Goal: Task Accomplishment & Management: Use online tool/utility

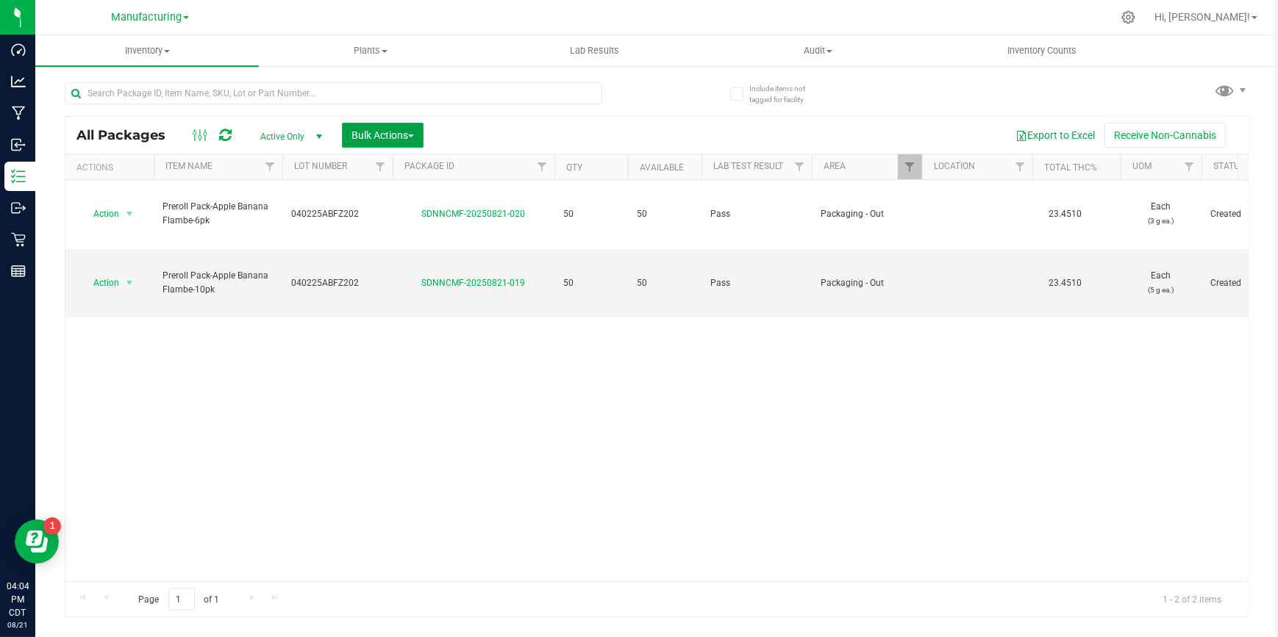
click at [382, 137] on span "Bulk Actions" at bounding box center [382, 135] width 62 height 12
click at [379, 196] on span "Add to outbound order" at bounding box center [401, 195] width 100 height 12
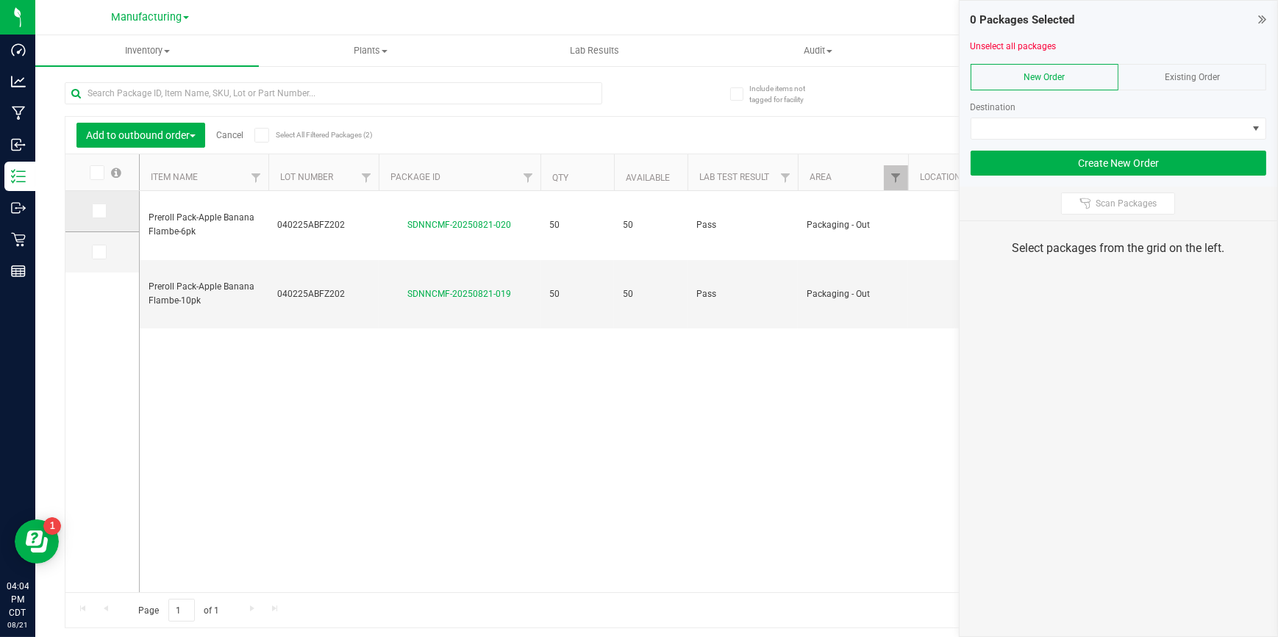
click at [101, 211] on icon at bounding box center [98, 211] width 10 height 0
click at [0, 0] on input "checkbox" at bounding box center [0, 0] width 0 height 0
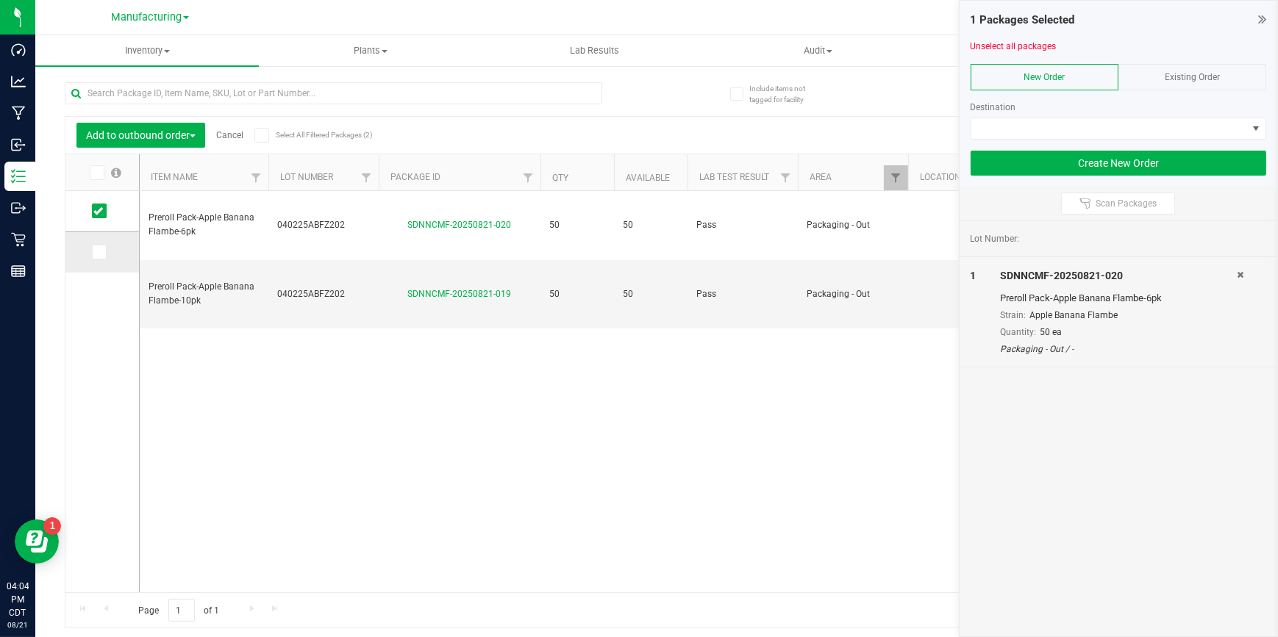
drag, startPoint x: 96, startPoint y: 249, endPoint x: 115, endPoint y: 251, distance: 19.2
click at [96, 252] on icon at bounding box center [98, 252] width 10 height 0
click at [0, 0] on input "checkbox" at bounding box center [0, 0] width 0 height 0
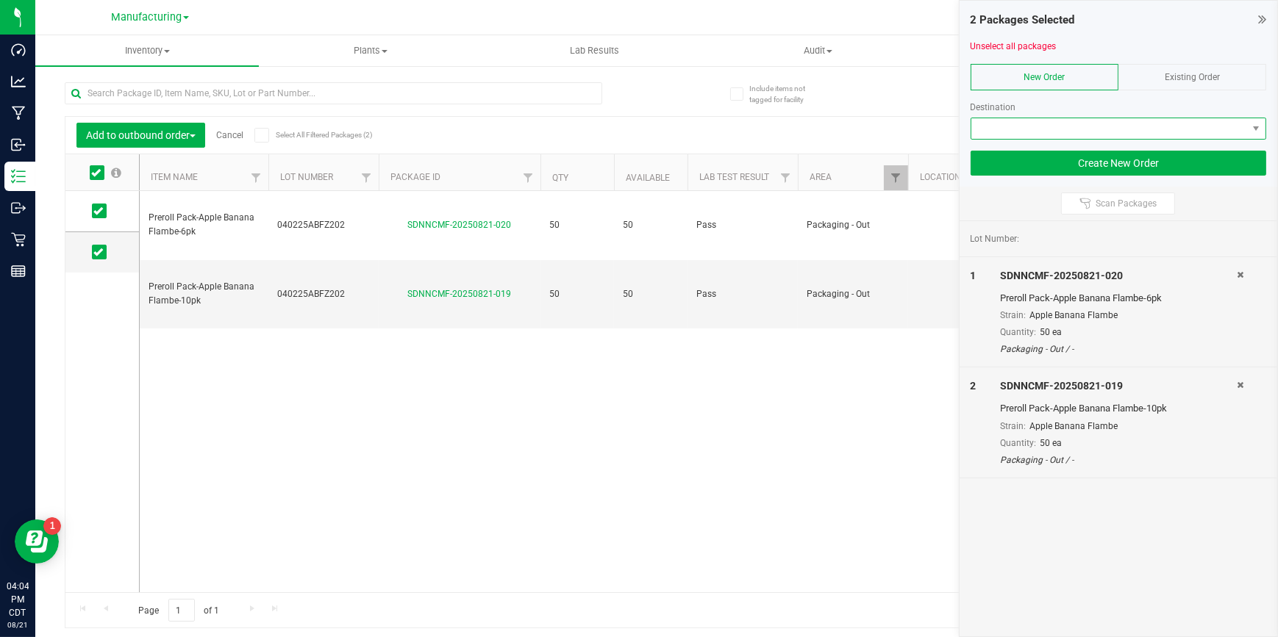
click at [987, 132] on span at bounding box center [1109, 128] width 276 height 21
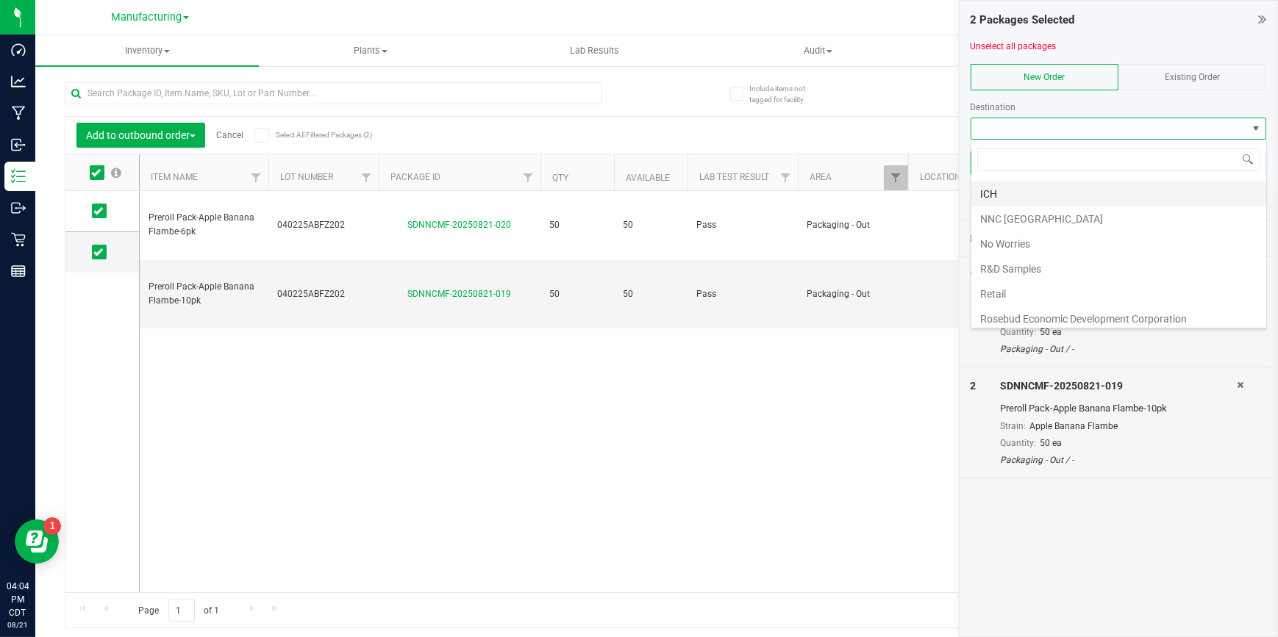
scroll to position [226, 0]
click at [1000, 287] on li "Retail" at bounding box center [1118, 290] width 295 height 25
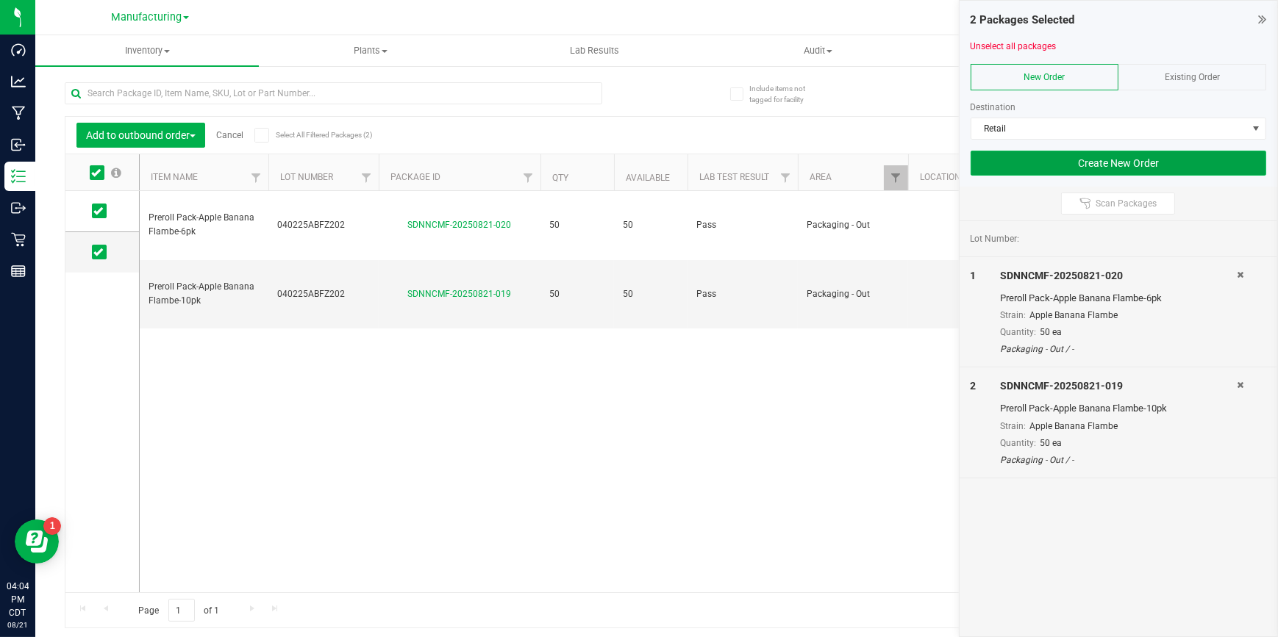
click at [1095, 156] on button "Create New Order" at bounding box center [1118, 163] width 296 height 25
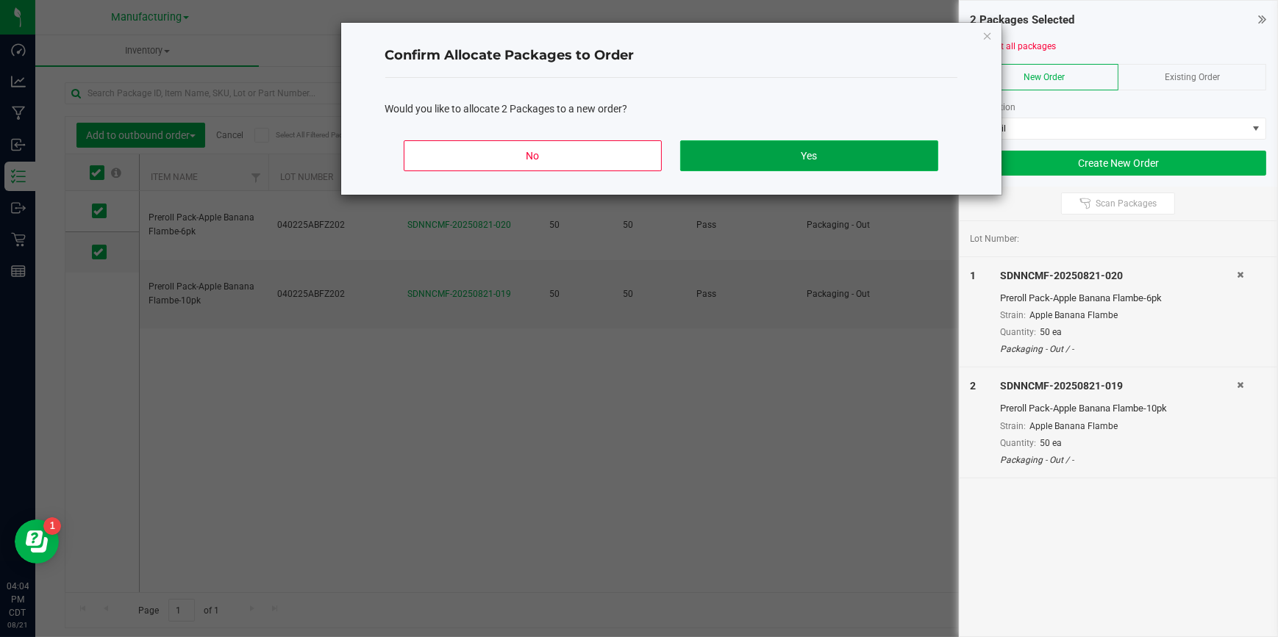
click at [821, 154] on button "Yes" at bounding box center [808, 155] width 257 height 31
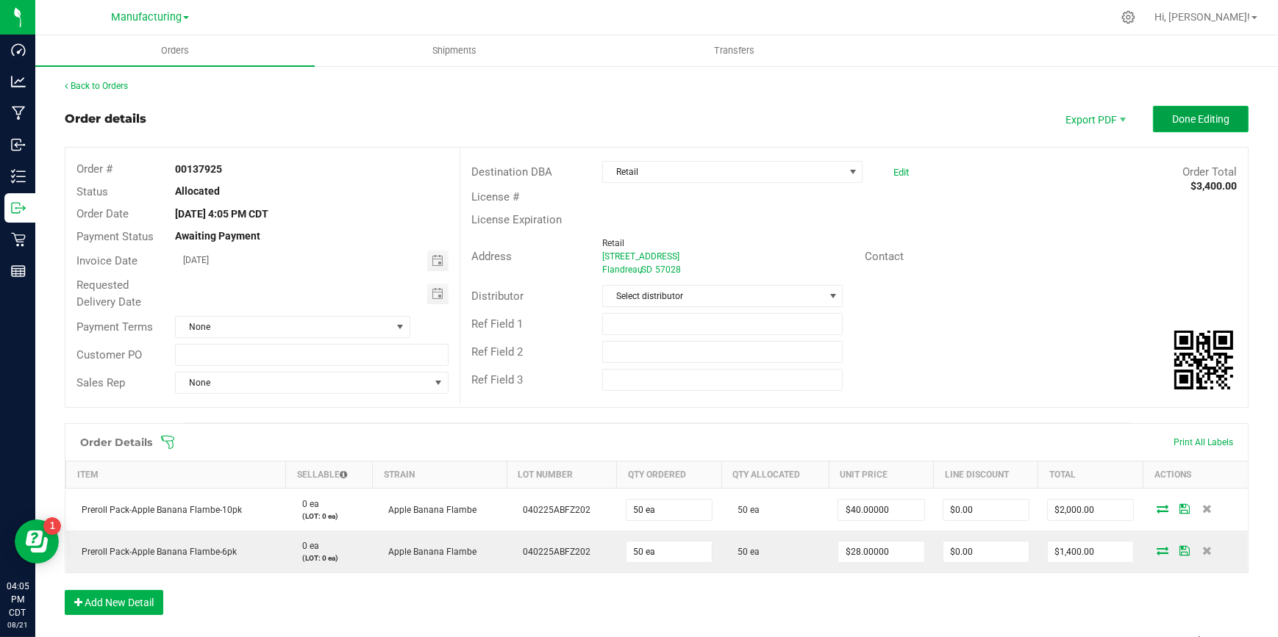
click at [1182, 121] on span "Done Editing" at bounding box center [1200, 119] width 57 height 12
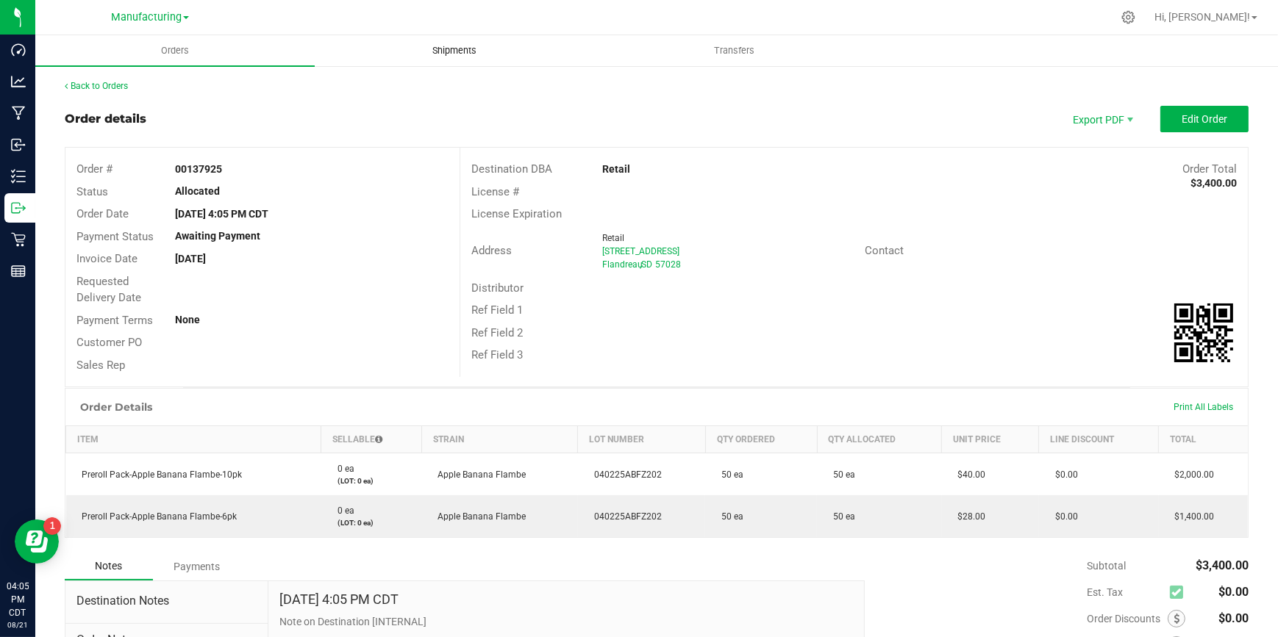
click at [461, 41] on uib-tab-heading "Shipments" at bounding box center [454, 50] width 278 height 29
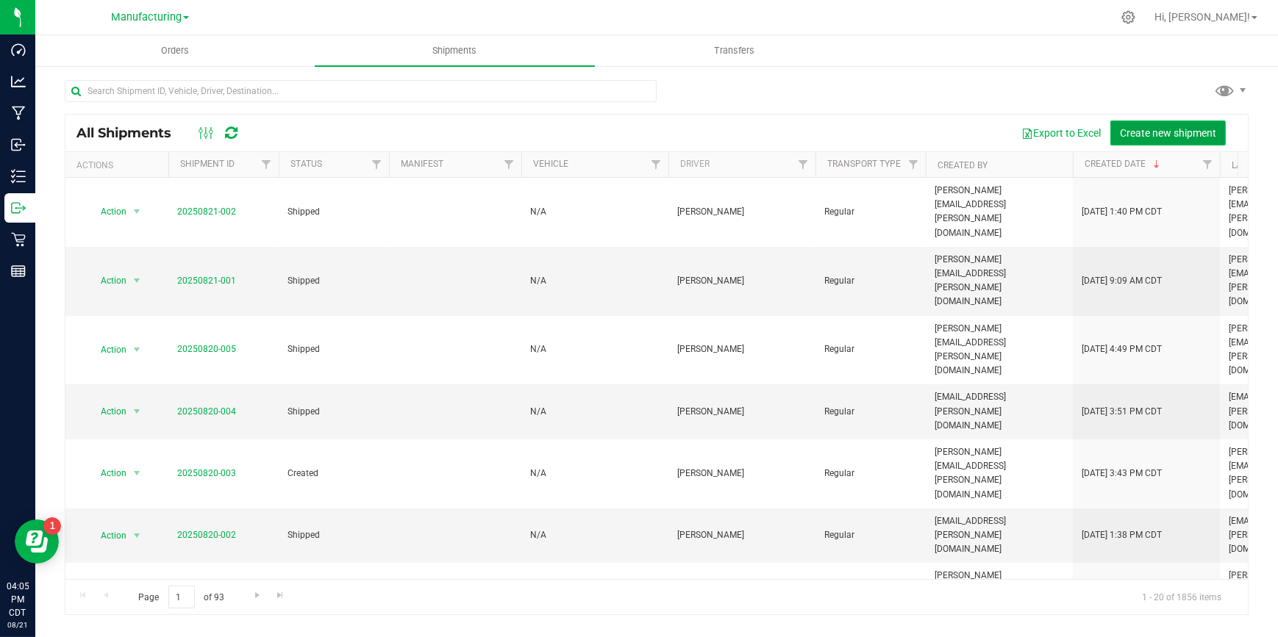
click at [1130, 132] on span "Create new shipment" at bounding box center [1168, 133] width 96 height 12
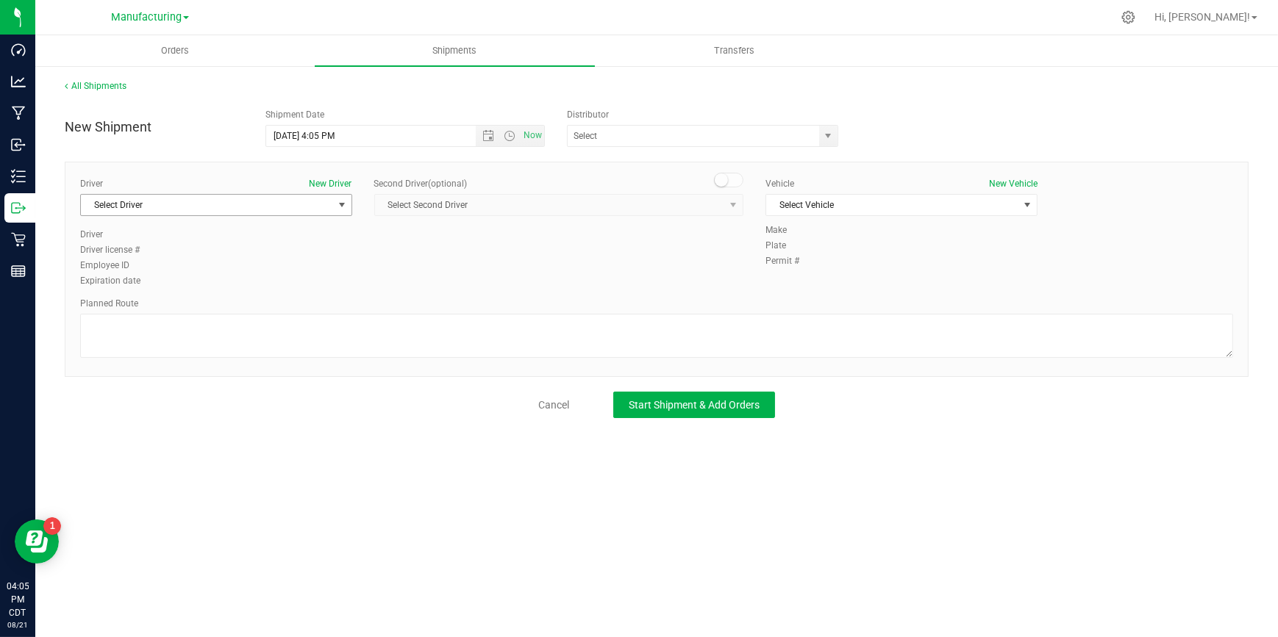
click at [265, 206] on span "Select Driver" at bounding box center [207, 205] width 252 height 21
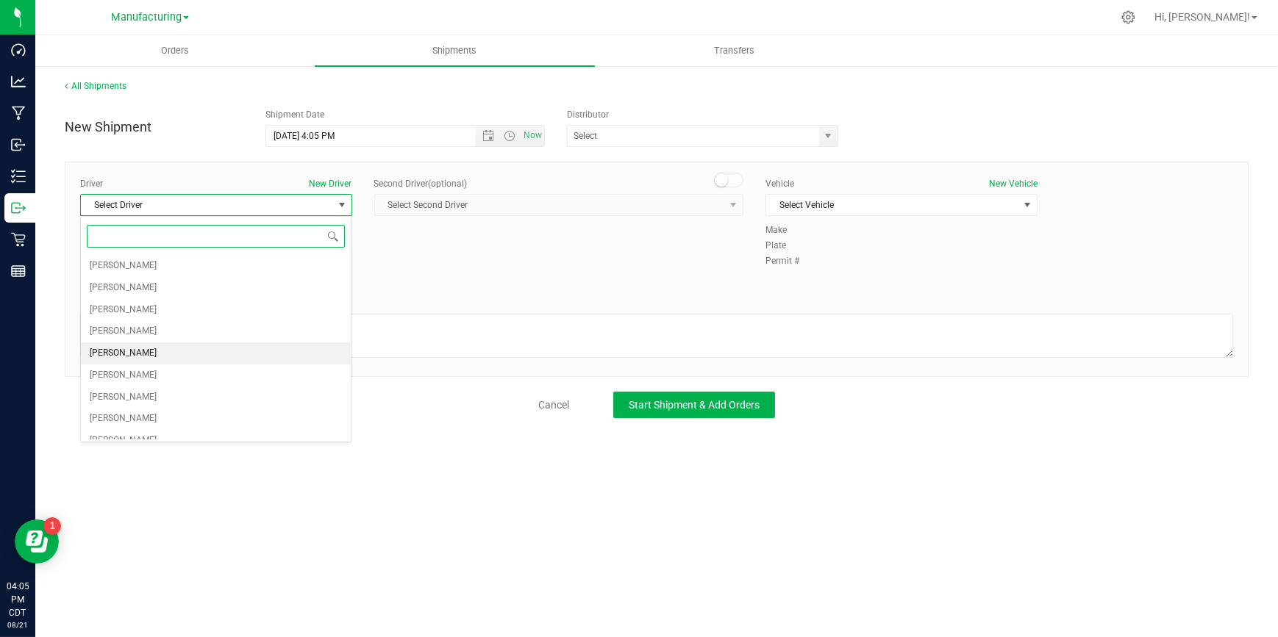
click at [147, 348] on li "Sophia Julson" at bounding box center [216, 354] width 271 height 22
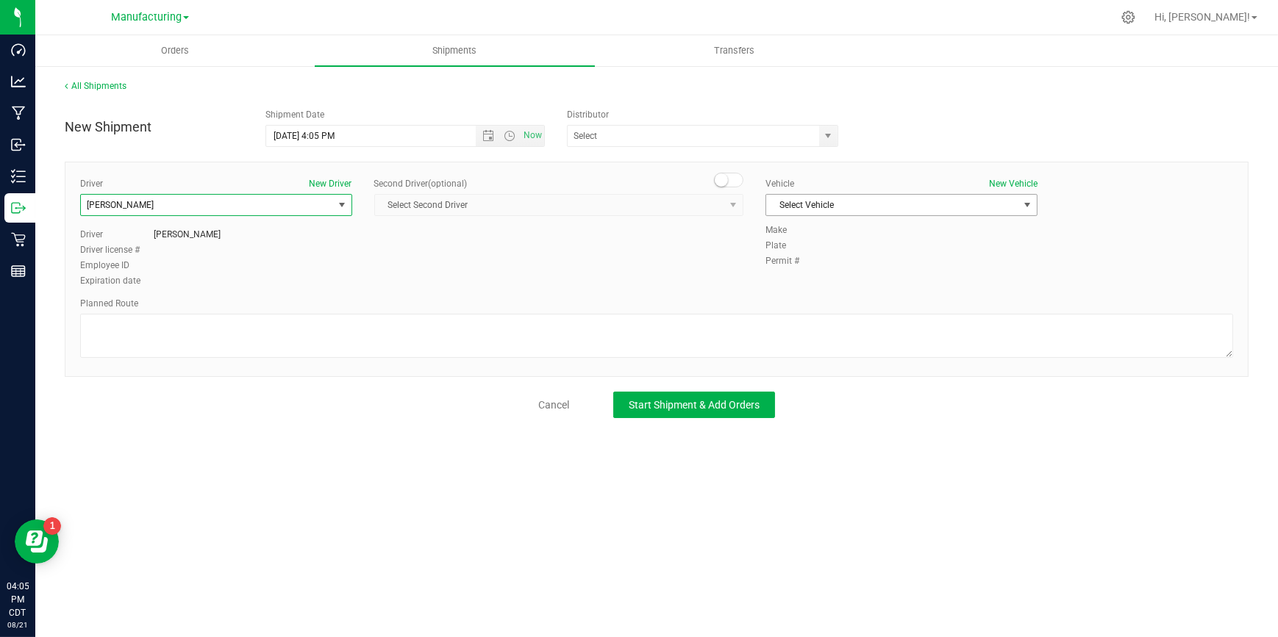
click at [859, 204] on span "Select Vehicle" at bounding box center [892, 205] width 252 height 21
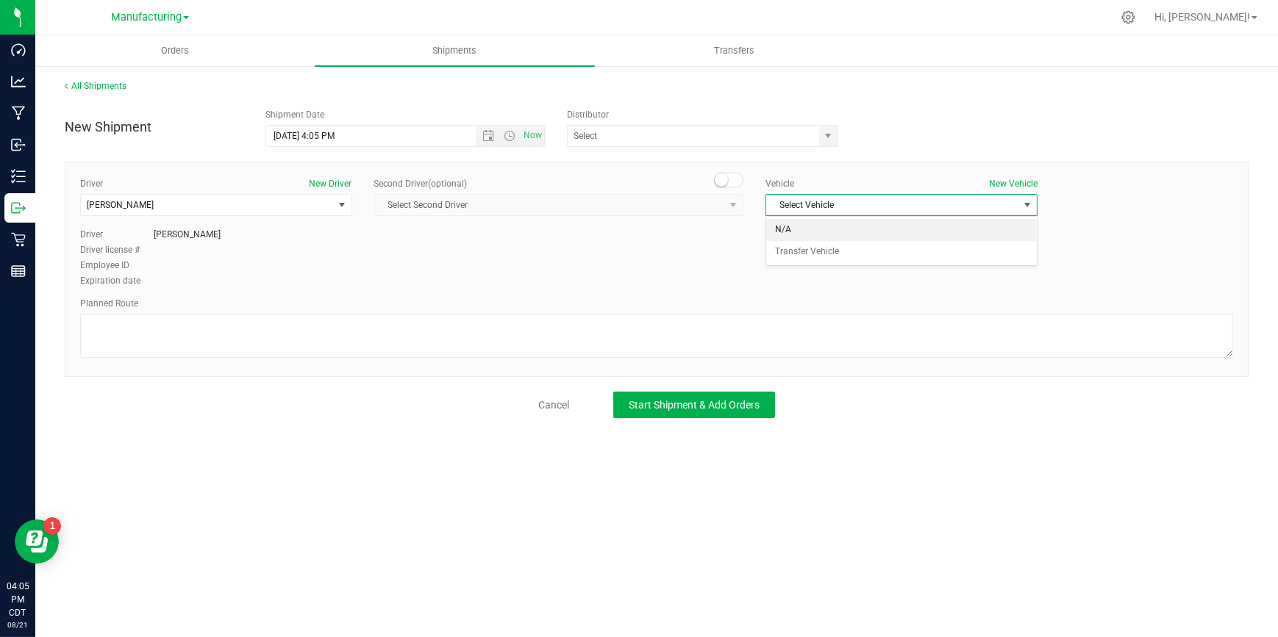
click at [814, 232] on li "N/A" at bounding box center [901, 230] width 271 height 22
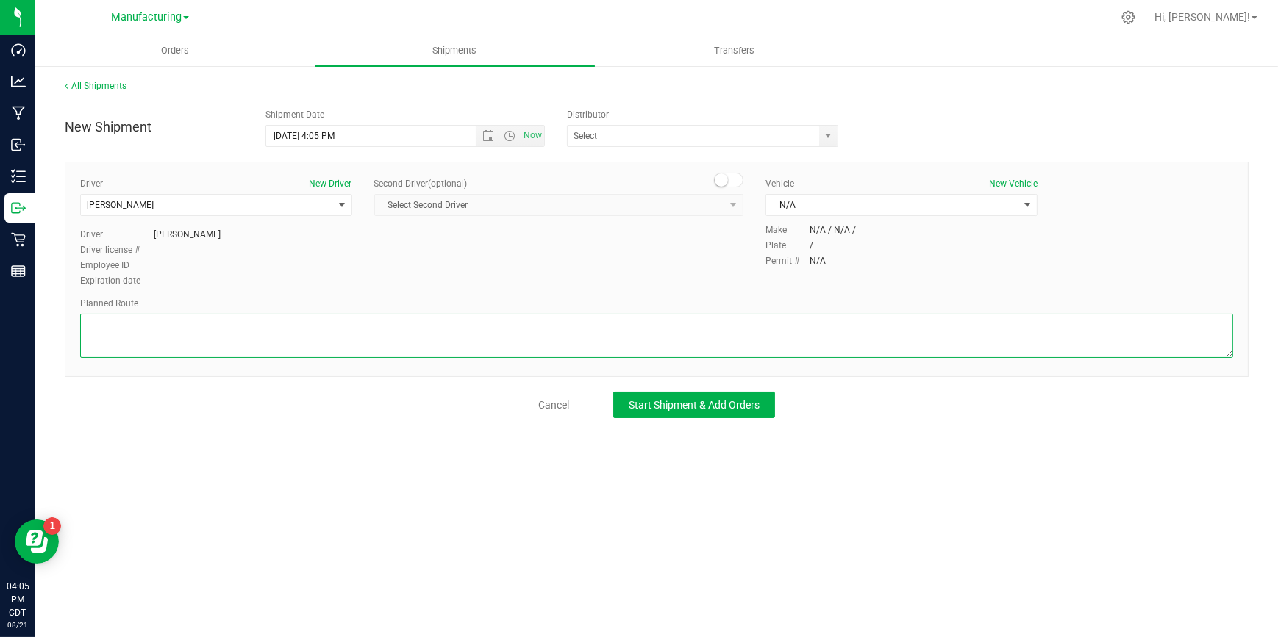
click at [357, 321] on textarea at bounding box center [656, 336] width 1153 height 44
type textarea "Packaging to Stock Room"
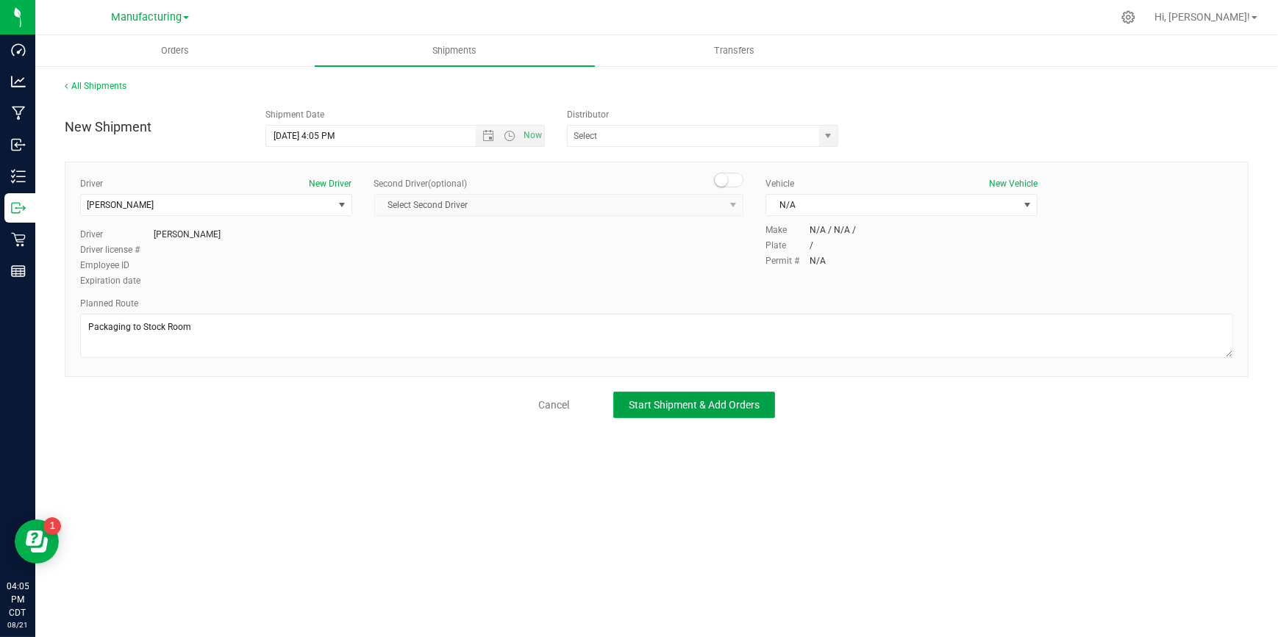
click at [660, 407] on span "Start Shipment & Add Orders" at bounding box center [693, 405] width 131 height 12
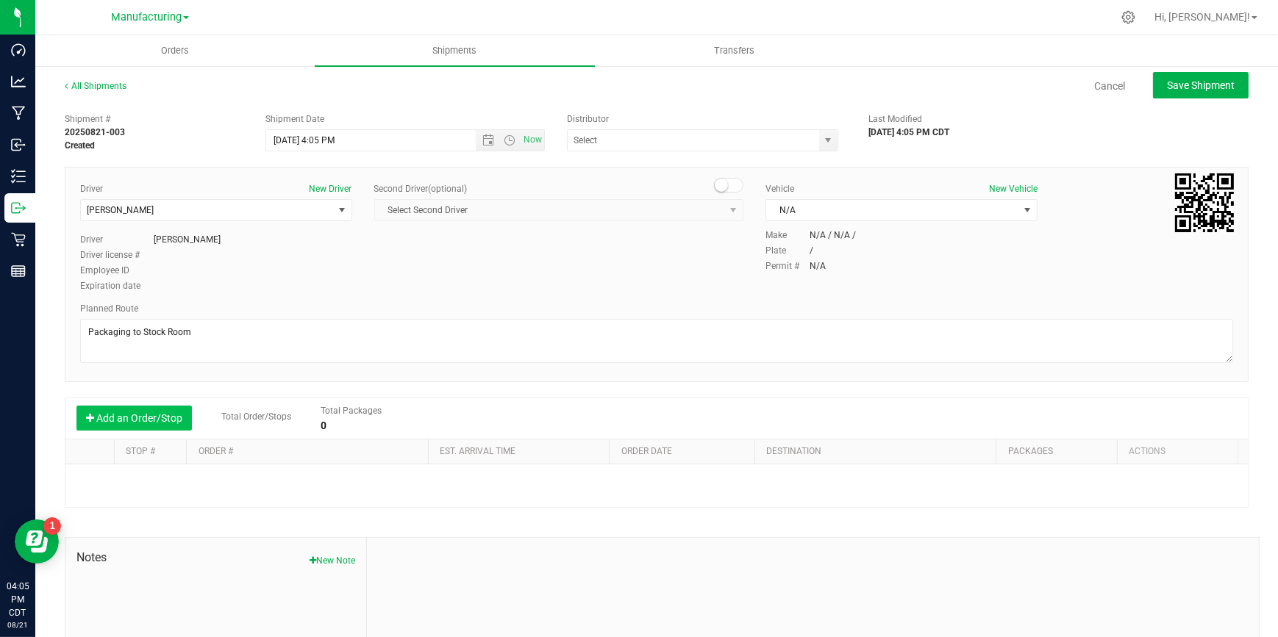
click at [82, 417] on button "Add an Order/Stop" at bounding box center [133, 418] width 115 height 25
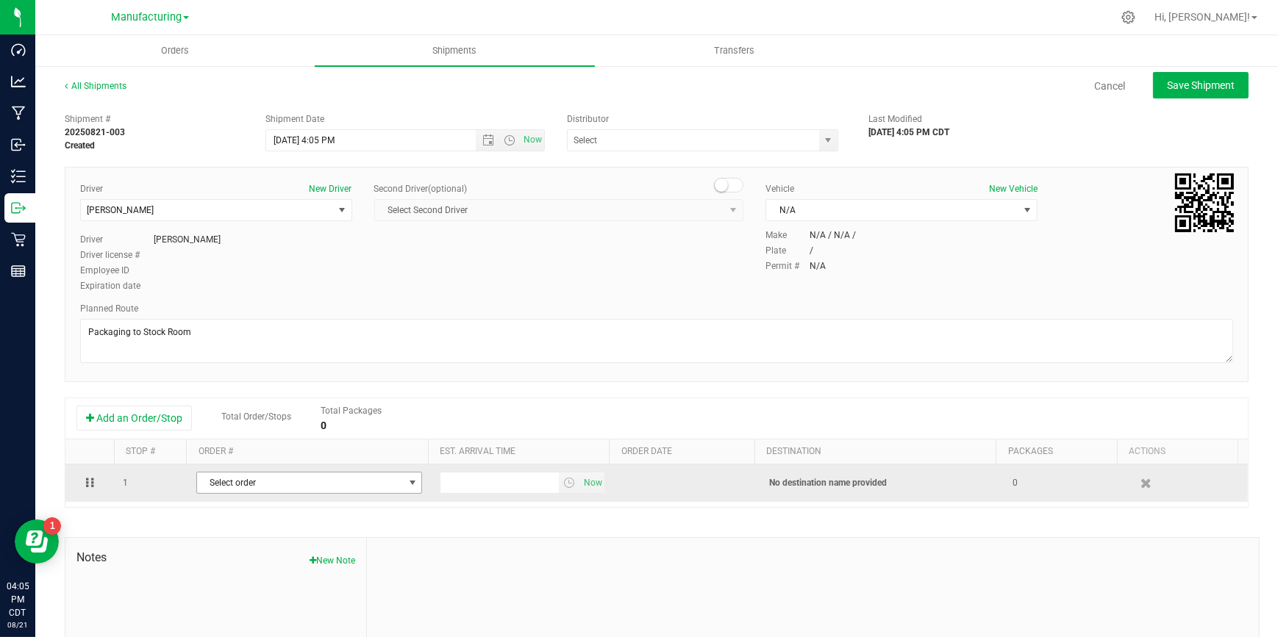
click at [288, 487] on span "Select order" at bounding box center [300, 483] width 207 height 21
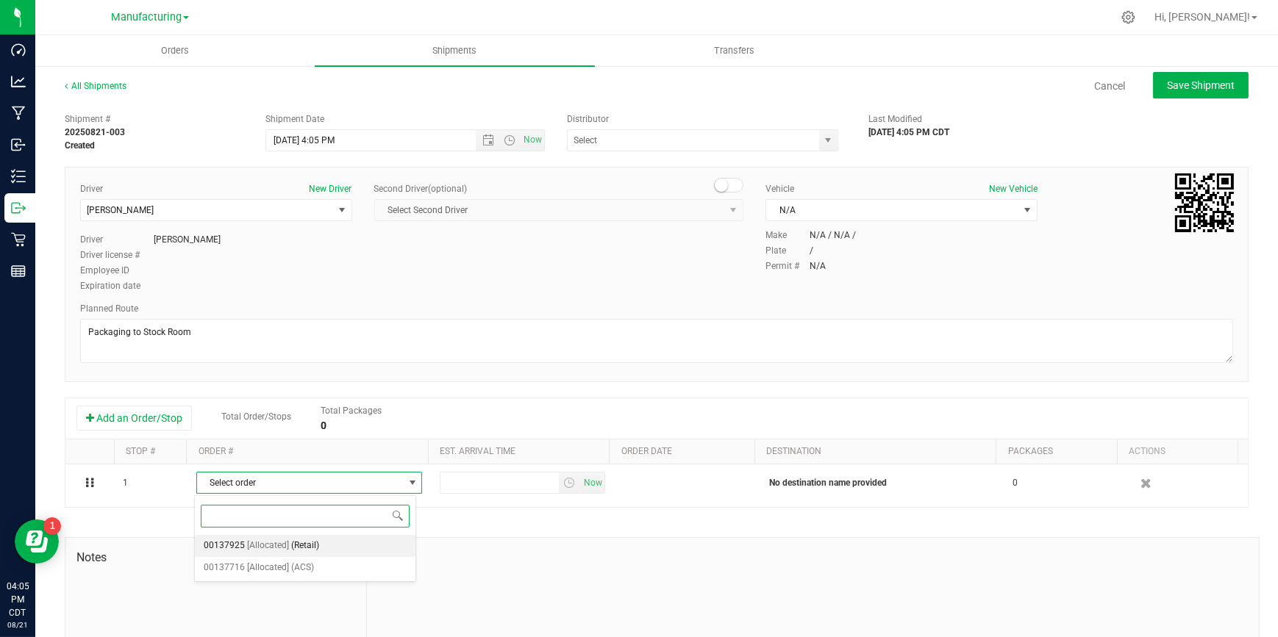
click at [282, 541] on span "[Allocated]" at bounding box center [268, 546] width 42 height 19
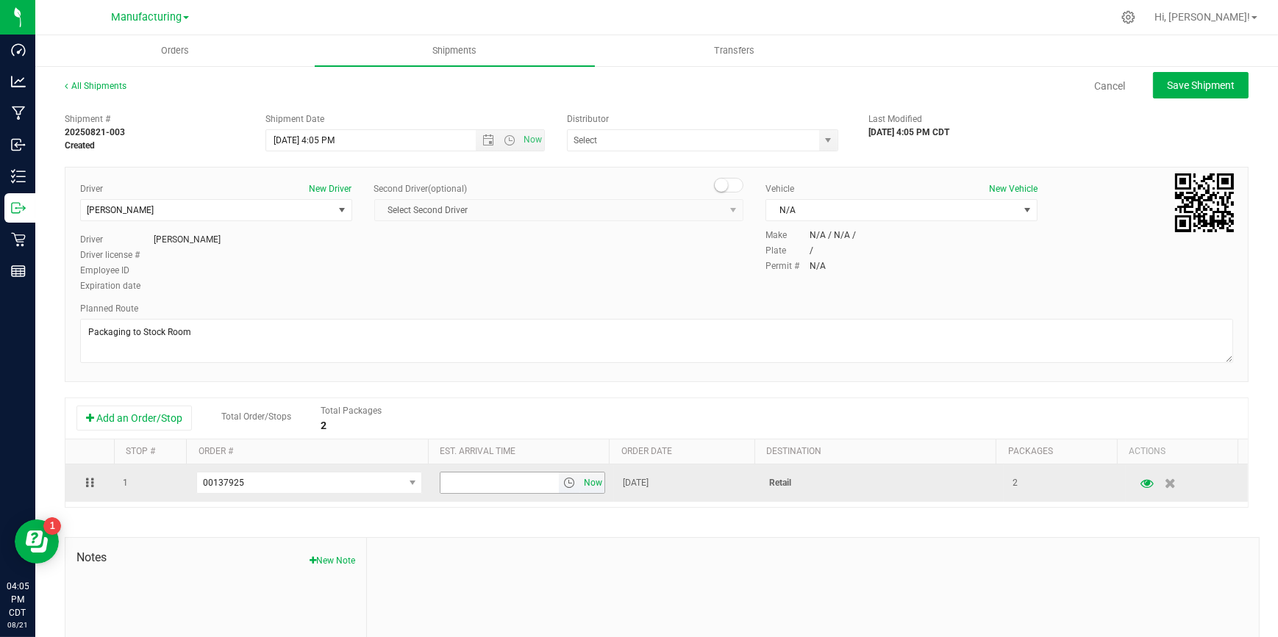
click at [581, 484] on span "Now" at bounding box center [593, 483] width 25 height 21
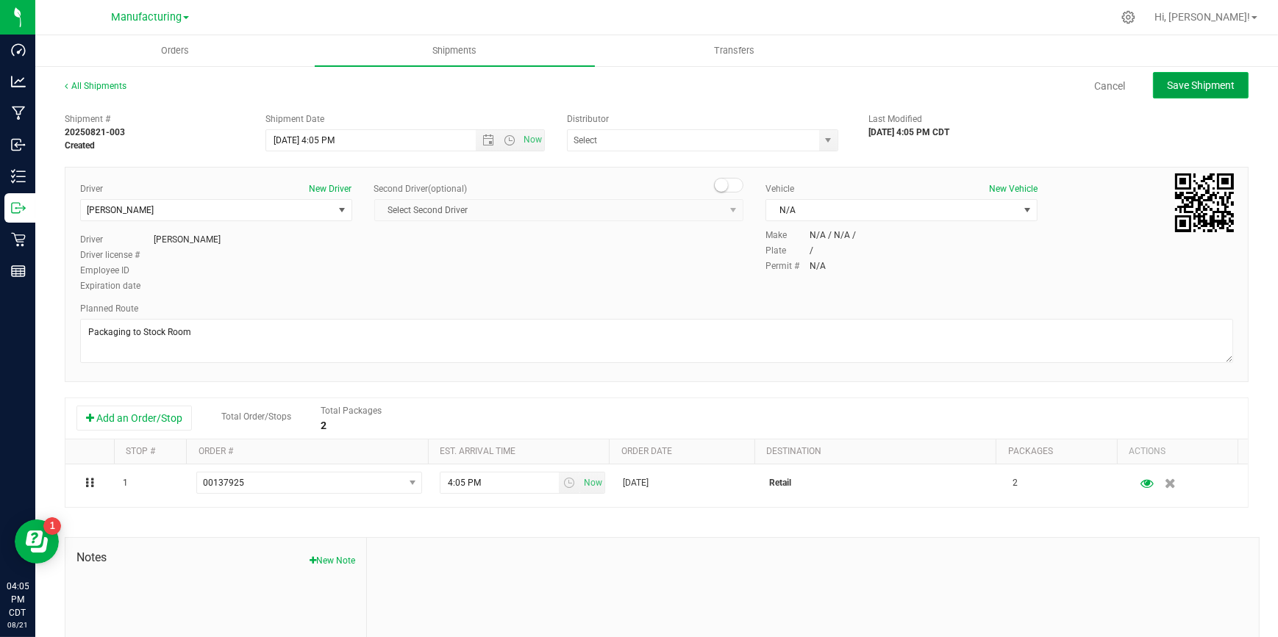
click at [1167, 82] on span "Save Shipment" at bounding box center [1201, 85] width 68 height 12
type input "8/21/2025 9:05 PM"
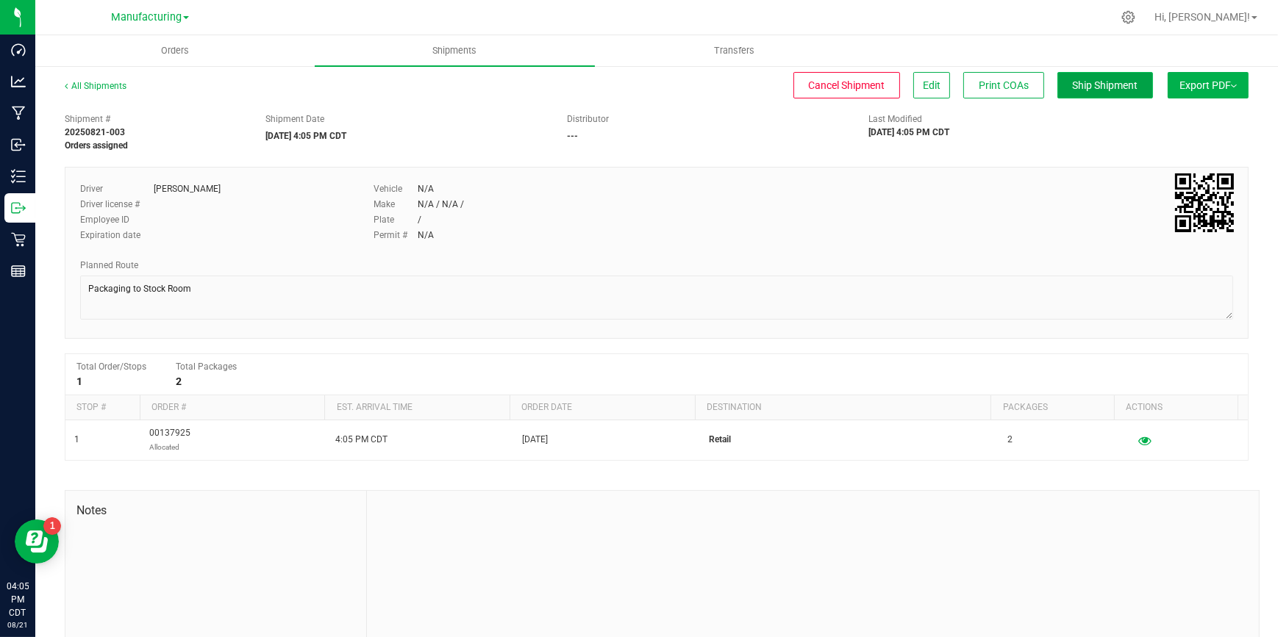
click at [1083, 89] on span "Ship Shipment" at bounding box center [1104, 85] width 65 height 12
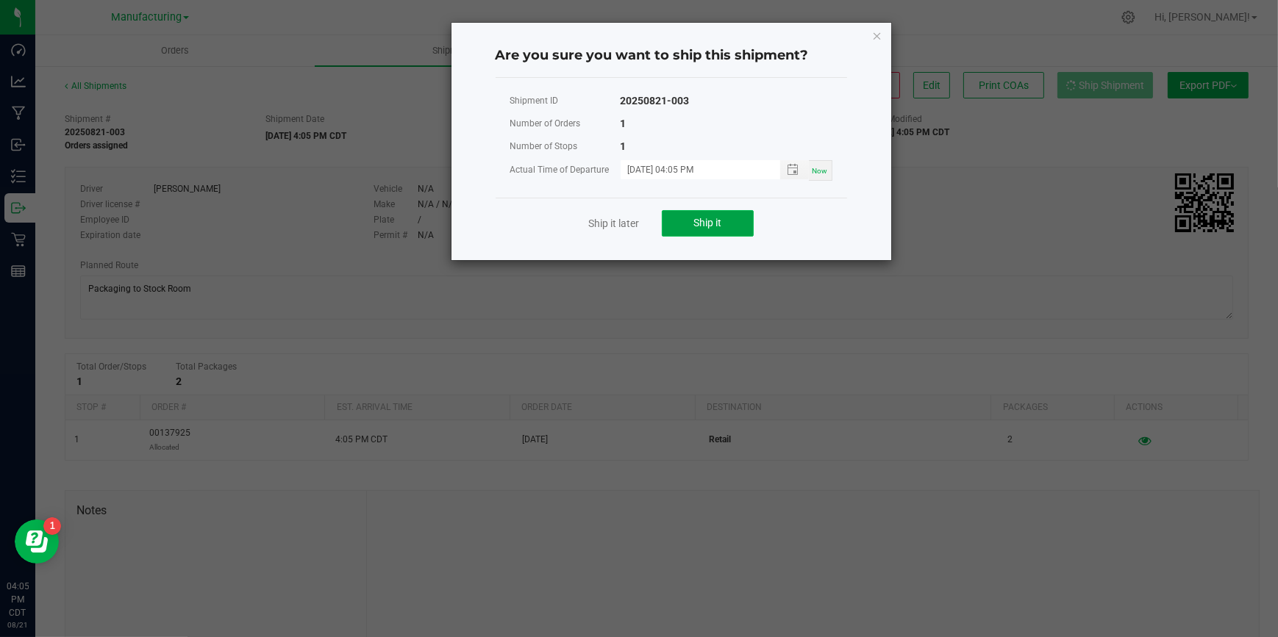
click at [705, 215] on button "Ship it" at bounding box center [708, 223] width 92 height 26
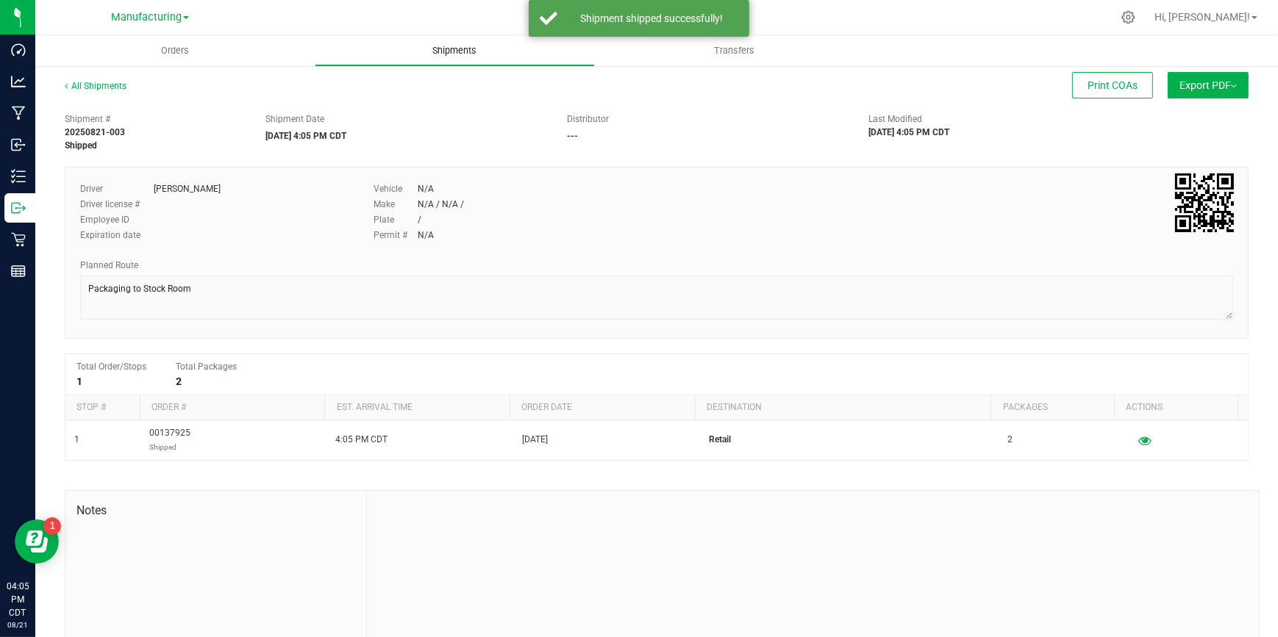
click at [453, 50] on span "Shipments" at bounding box center [454, 50] width 84 height 13
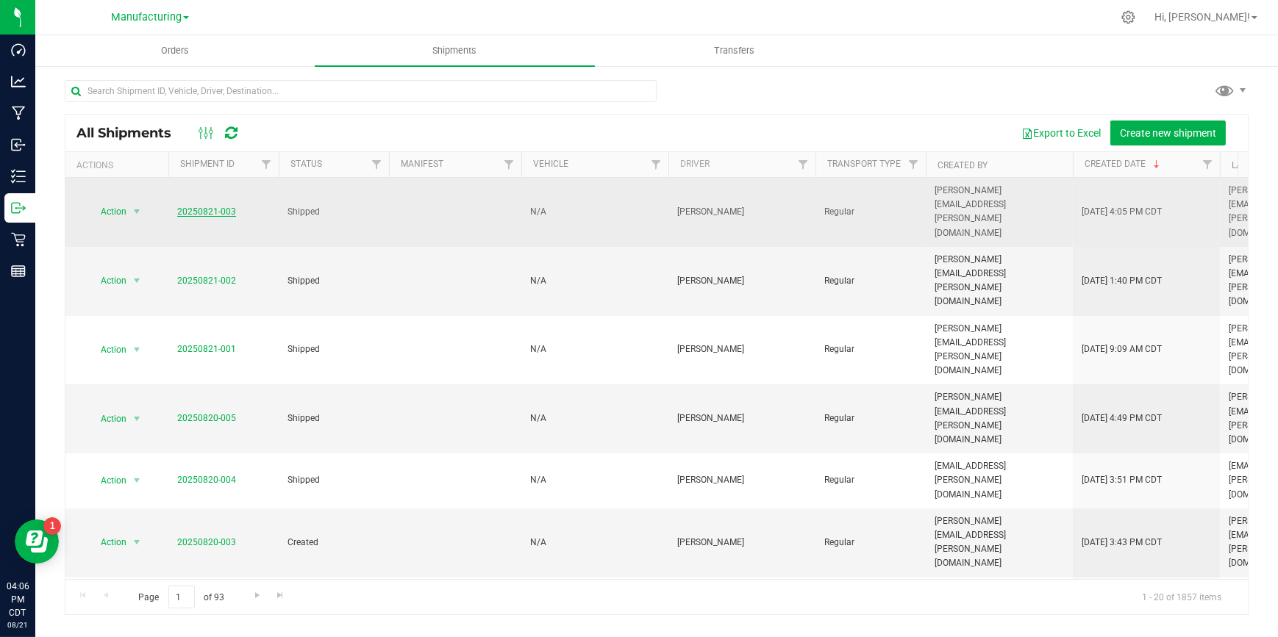
click at [204, 207] on link "20250821-003" at bounding box center [206, 212] width 59 height 10
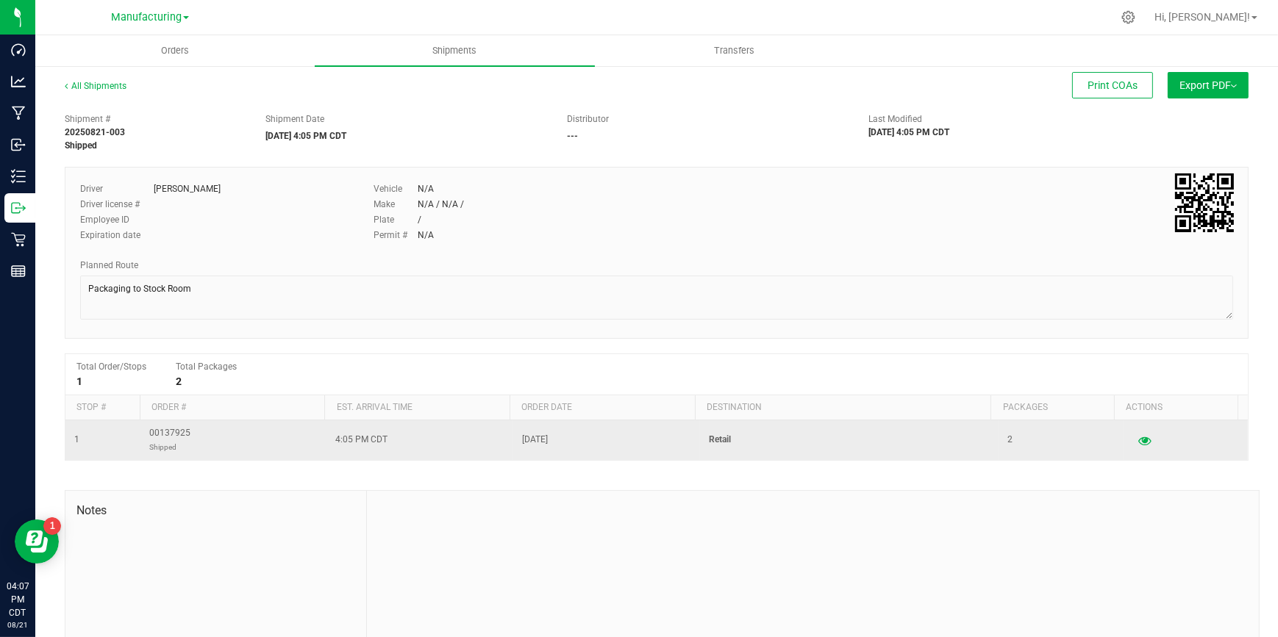
click at [158, 430] on span "00137925 Shipped" at bounding box center [169, 440] width 41 height 28
click at [362, 447] on span "4:05 PM CDT" at bounding box center [361, 440] width 52 height 14
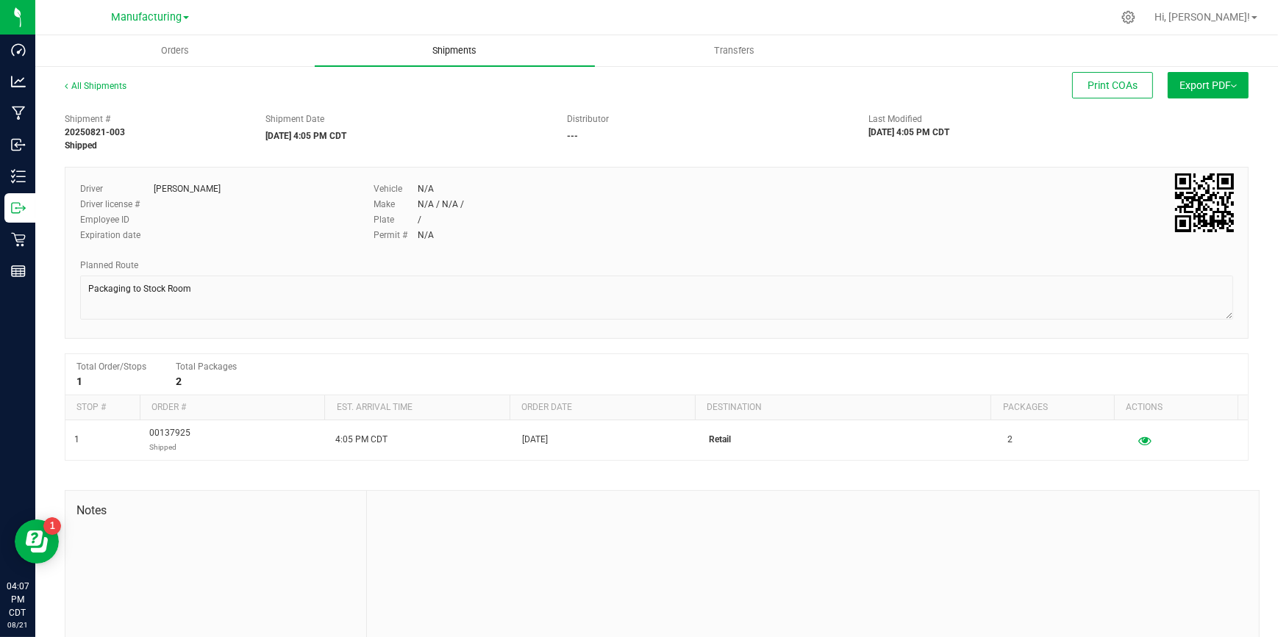
click at [466, 48] on span "Shipments" at bounding box center [454, 50] width 84 height 13
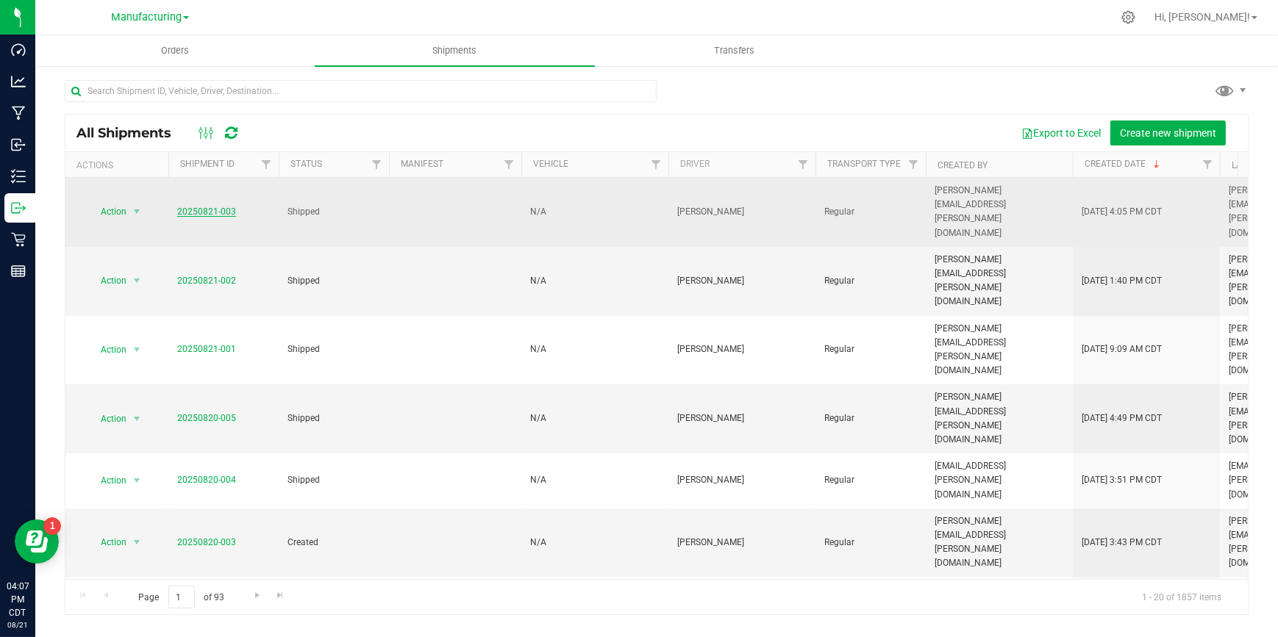
click at [221, 207] on link "20250821-003" at bounding box center [206, 212] width 59 height 10
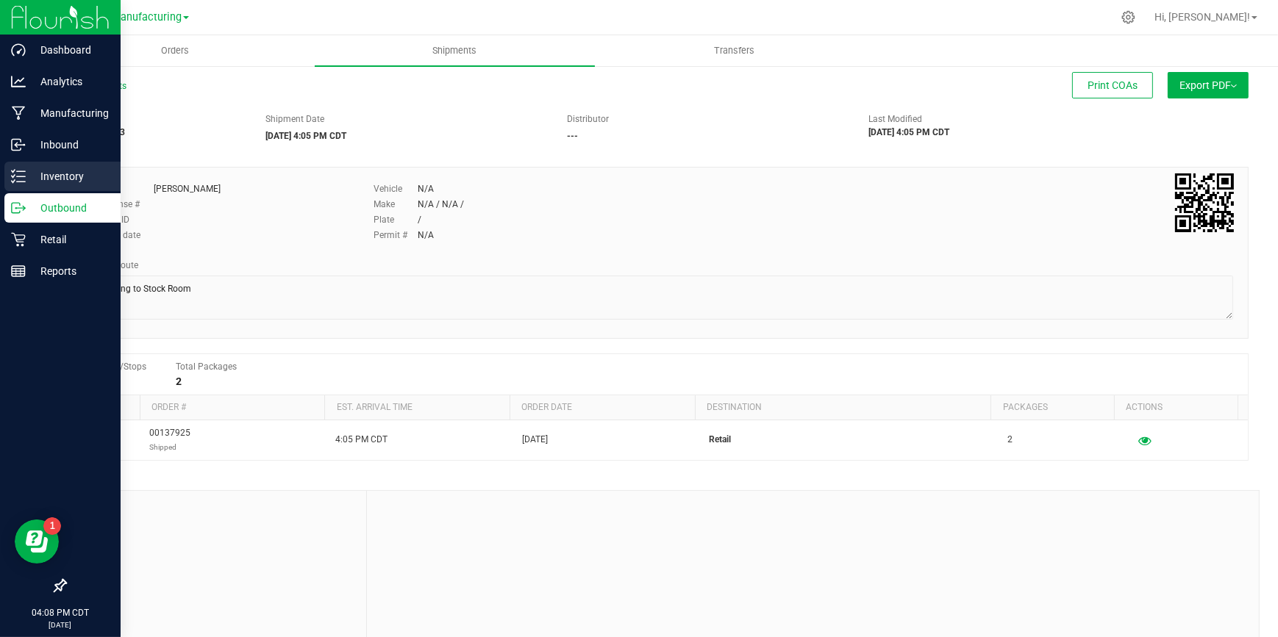
click at [54, 177] on p "Inventory" at bounding box center [70, 177] width 88 height 18
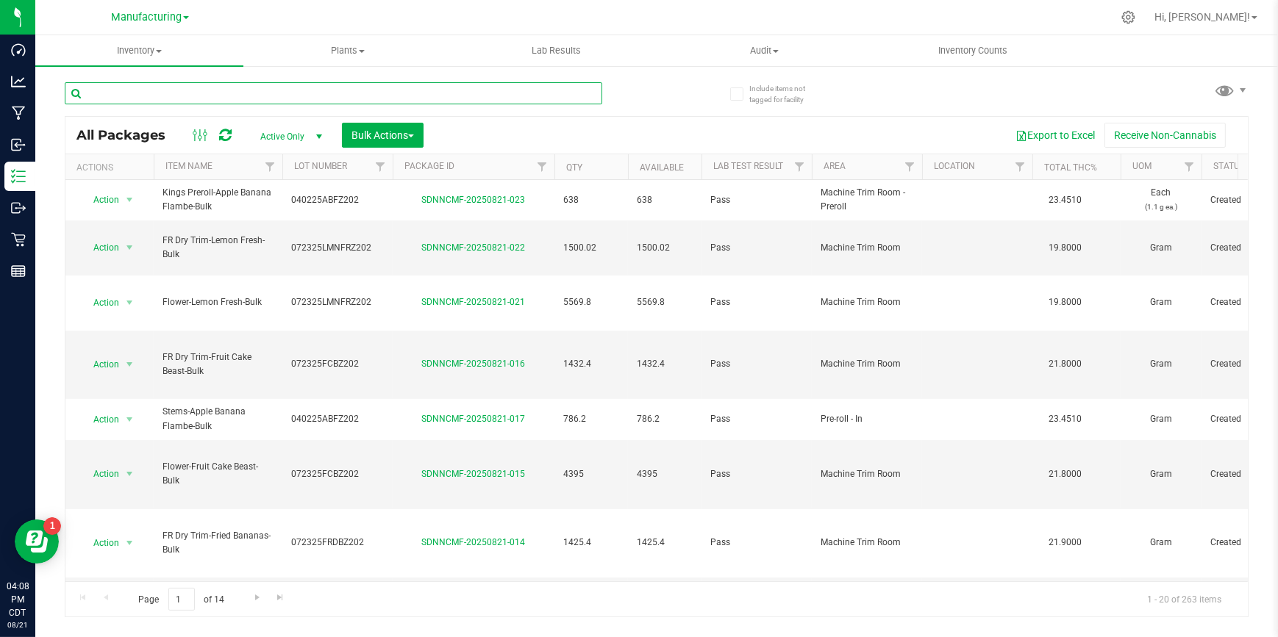
click at [268, 96] on input "text" at bounding box center [333, 93] width 537 height 22
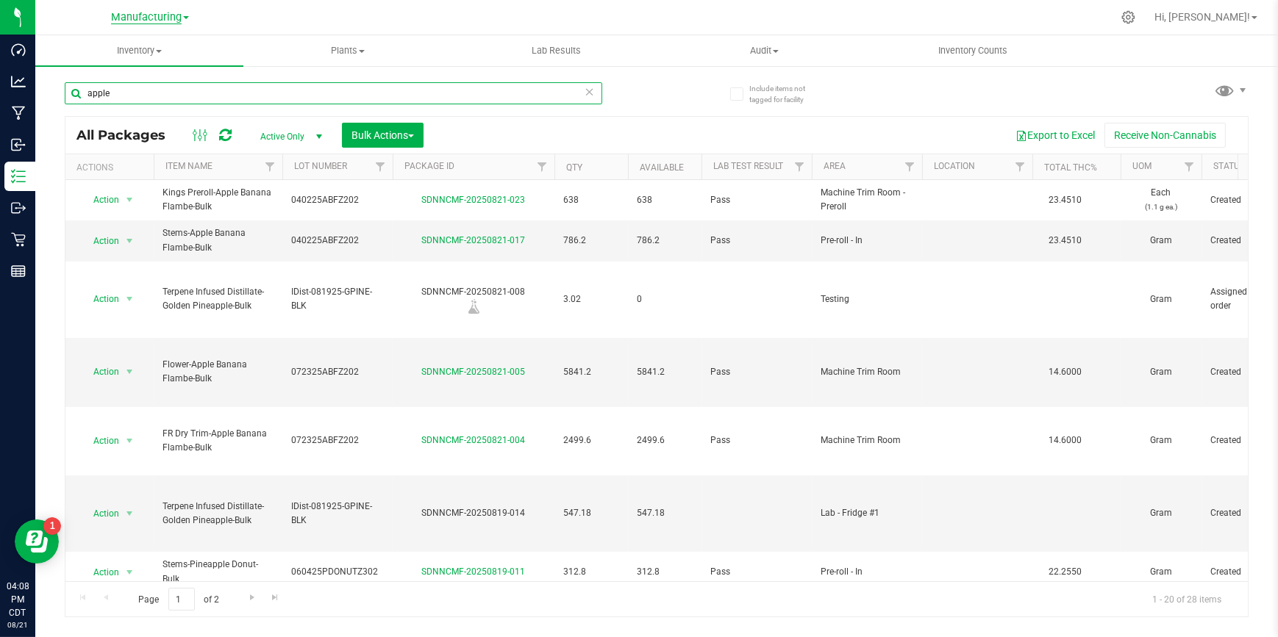
type input "apple"
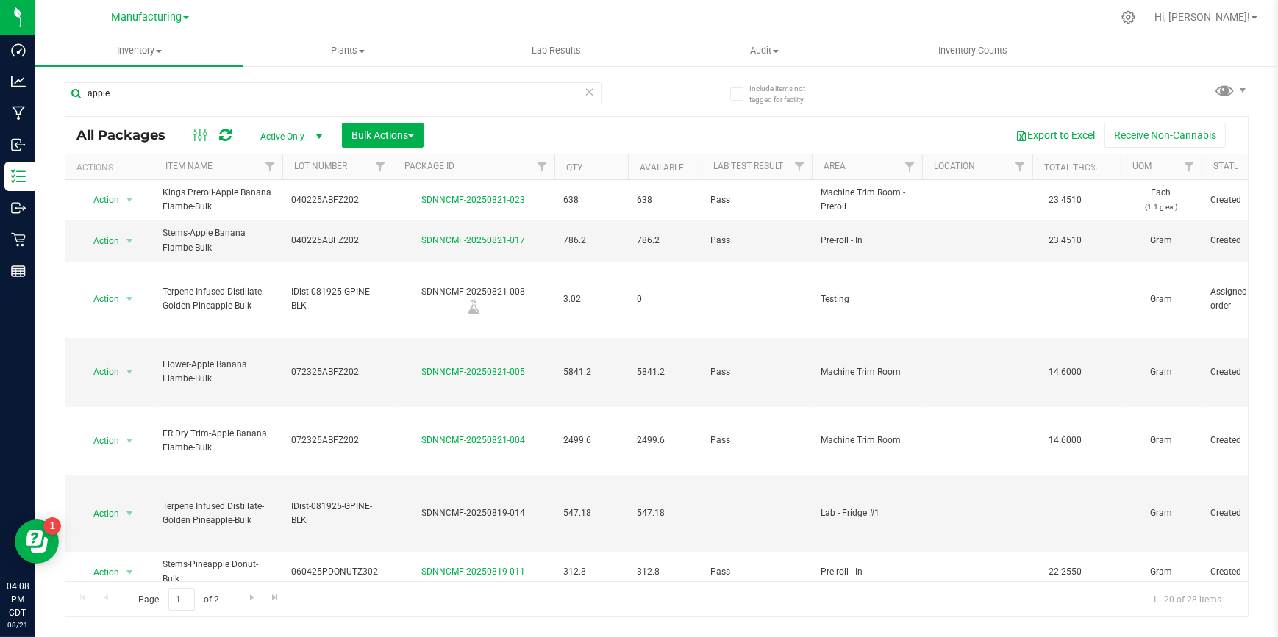
click at [168, 15] on span "Manufacturing" at bounding box center [146, 17] width 71 height 13
click at [94, 64] on link "Retail" at bounding box center [150, 72] width 215 height 20
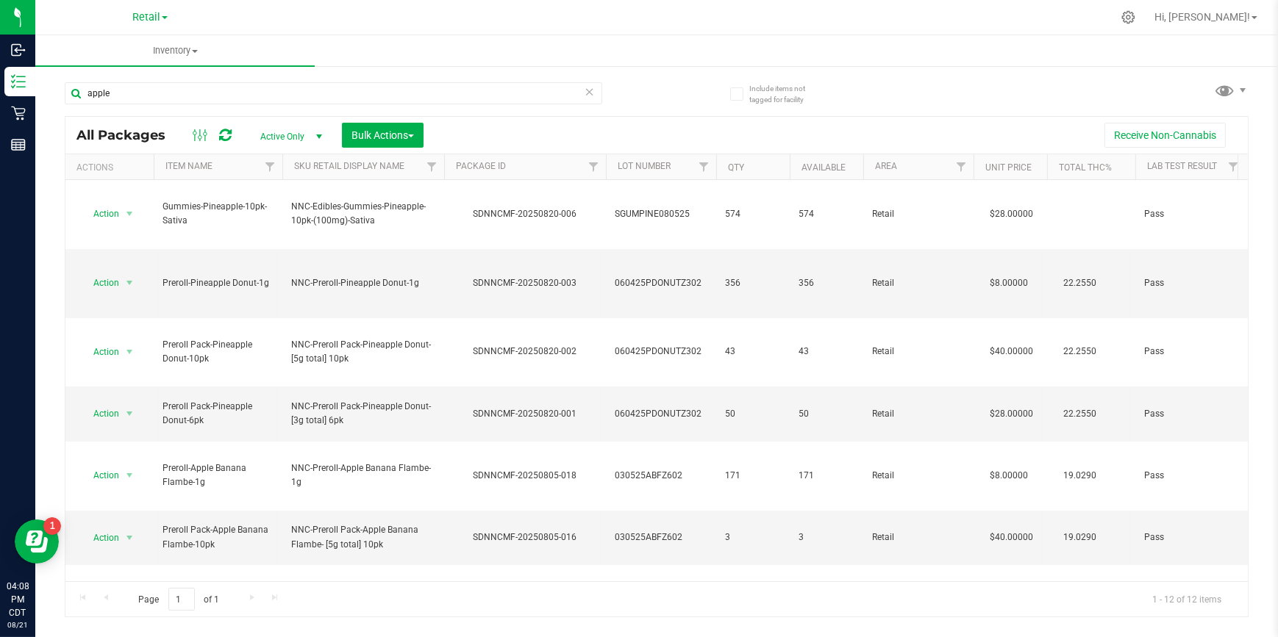
click at [169, 81] on div "apple" at bounding box center [361, 92] width 592 height 47
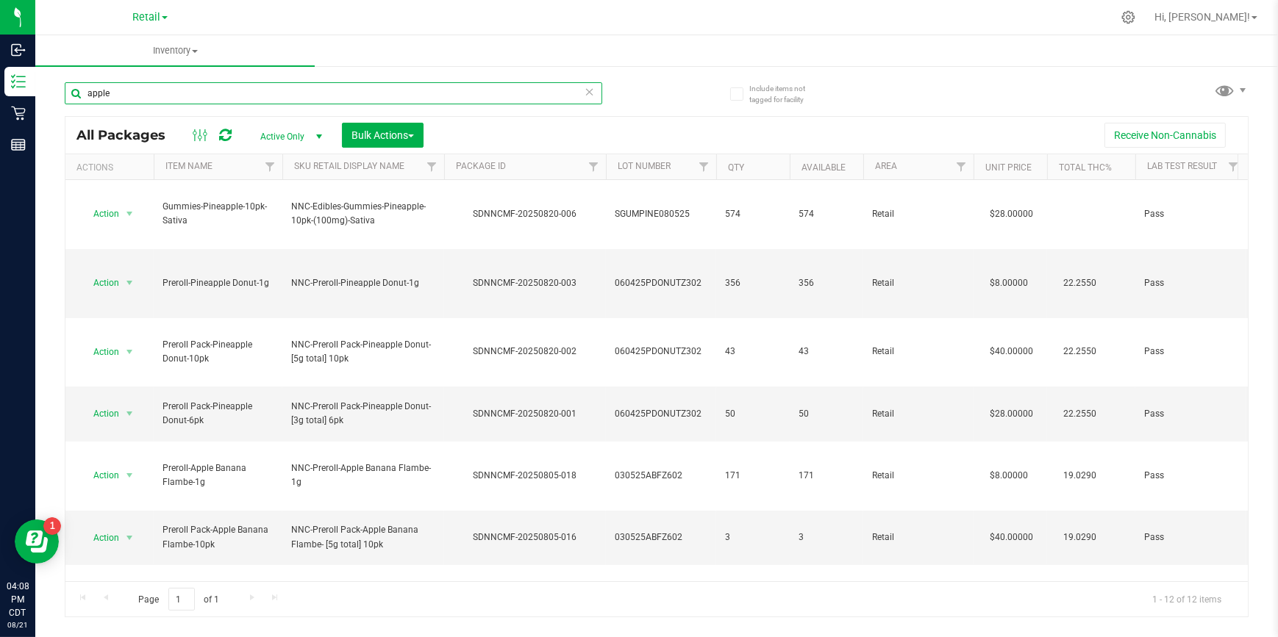
click at [169, 89] on input "apple" at bounding box center [333, 93] width 537 height 22
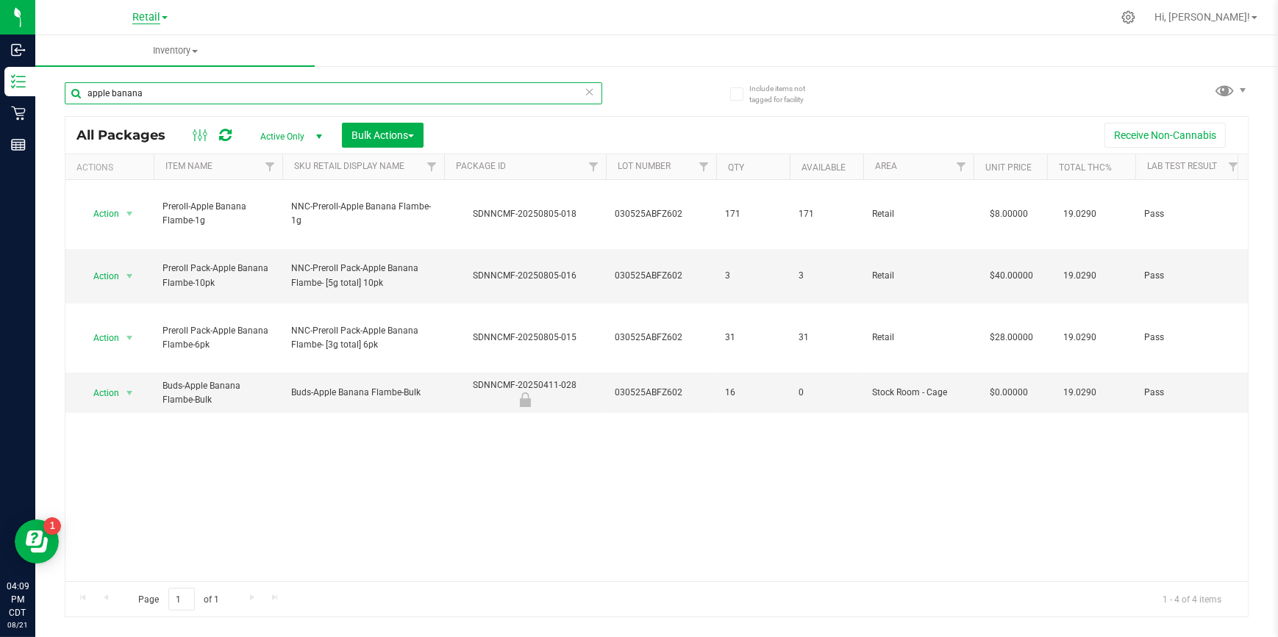
type input "apple banana"
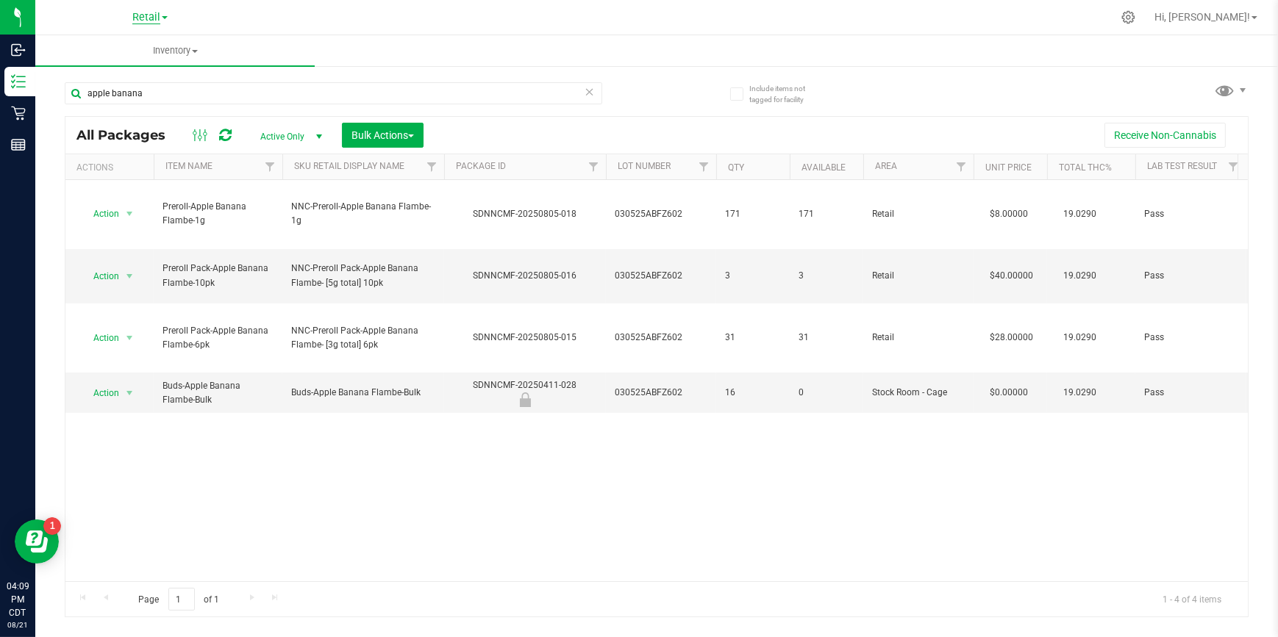
click at [157, 15] on span "Retail" at bounding box center [146, 17] width 28 height 13
click at [96, 51] on link "Manufacturing" at bounding box center [150, 52] width 215 height 20
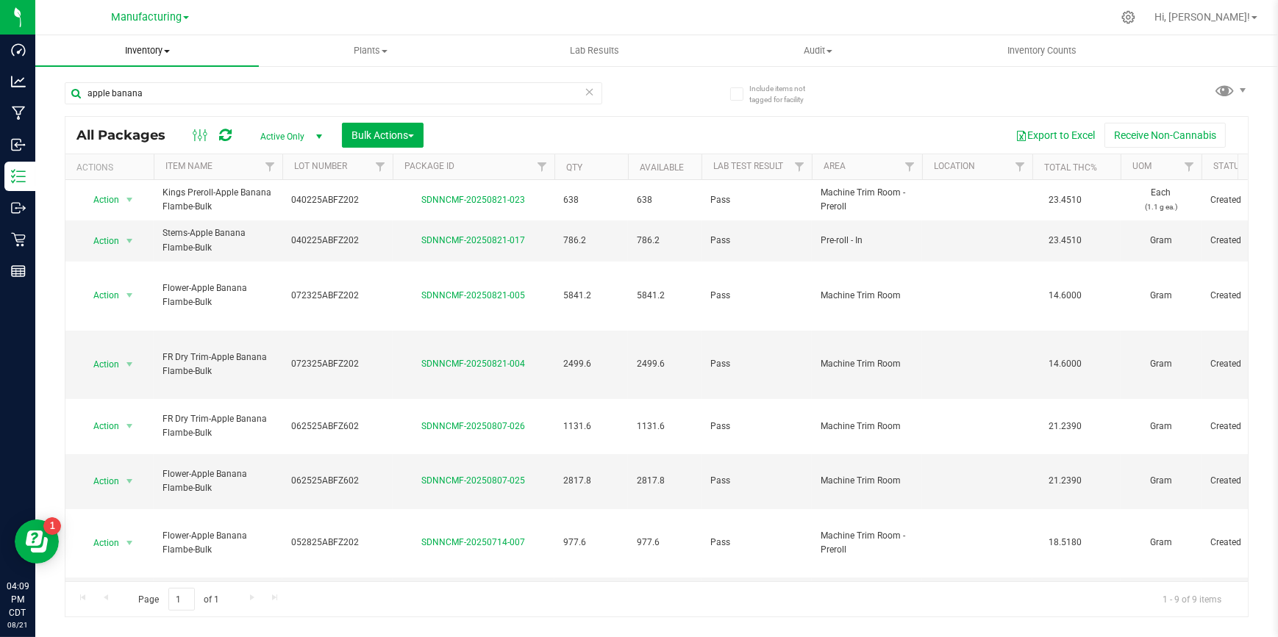
click at [140, 44] on span "Inventory" at bounding box center [146, 50] width 223 height 13
click at [229, 18] on div "Manufacturing Manufacturing Retail" at bounding box center [150, 17] width 215 height 23
click at [574, 52] on span "Lab Results" at bounding box center [594, 50] width 89 height 13
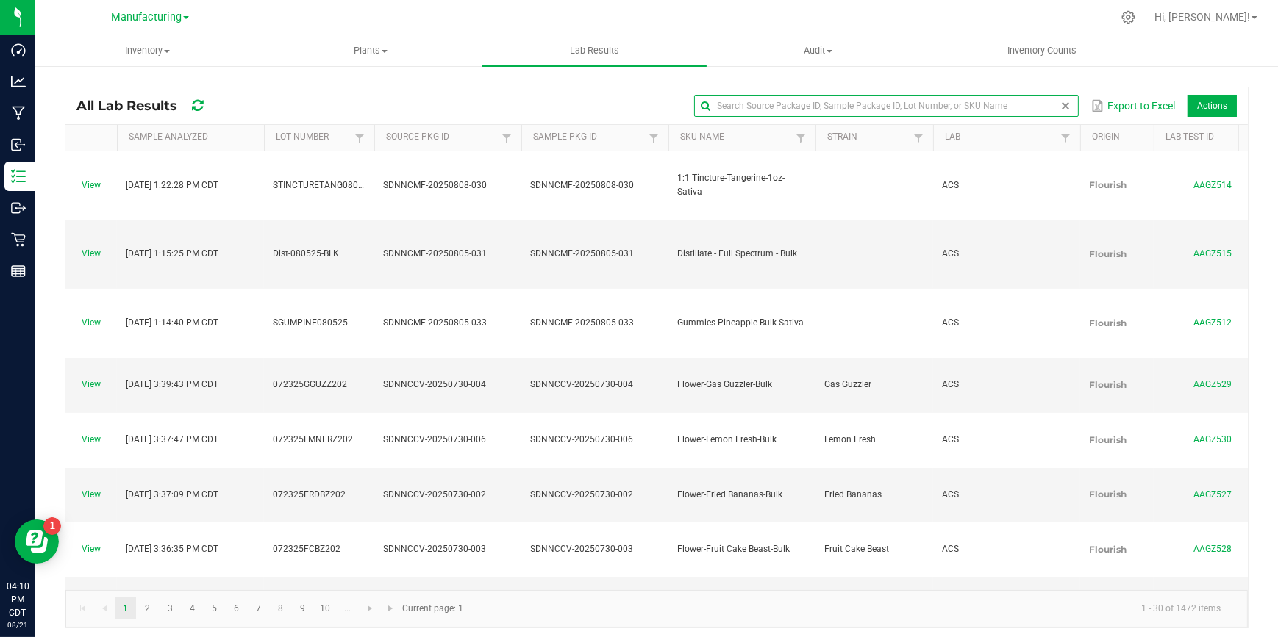
click at [1036, 97] on input "text" at bounding box center [886, 106] width 384 height 22
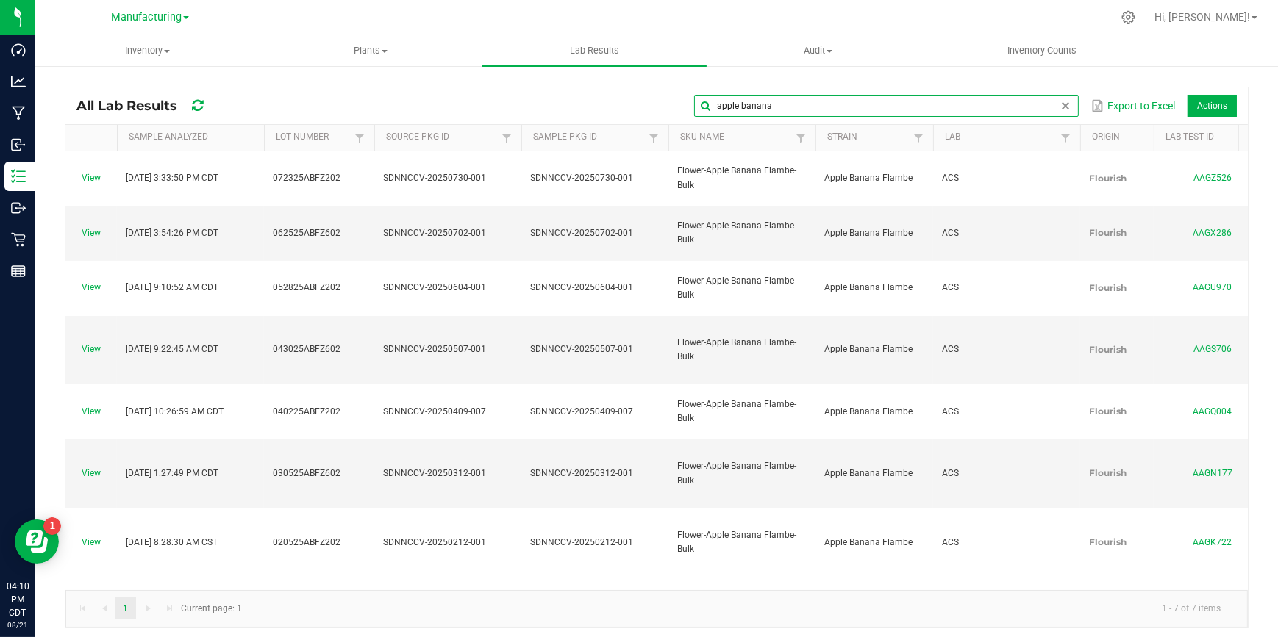
type input "apple banana"
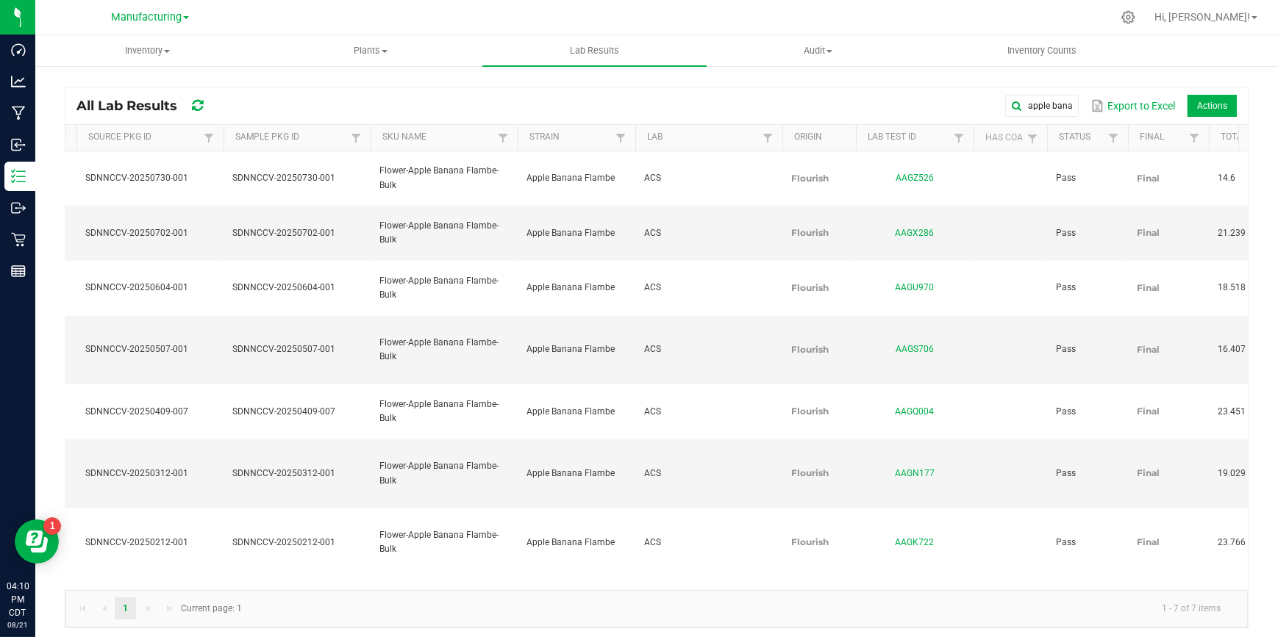
scroll to position [0, 67]
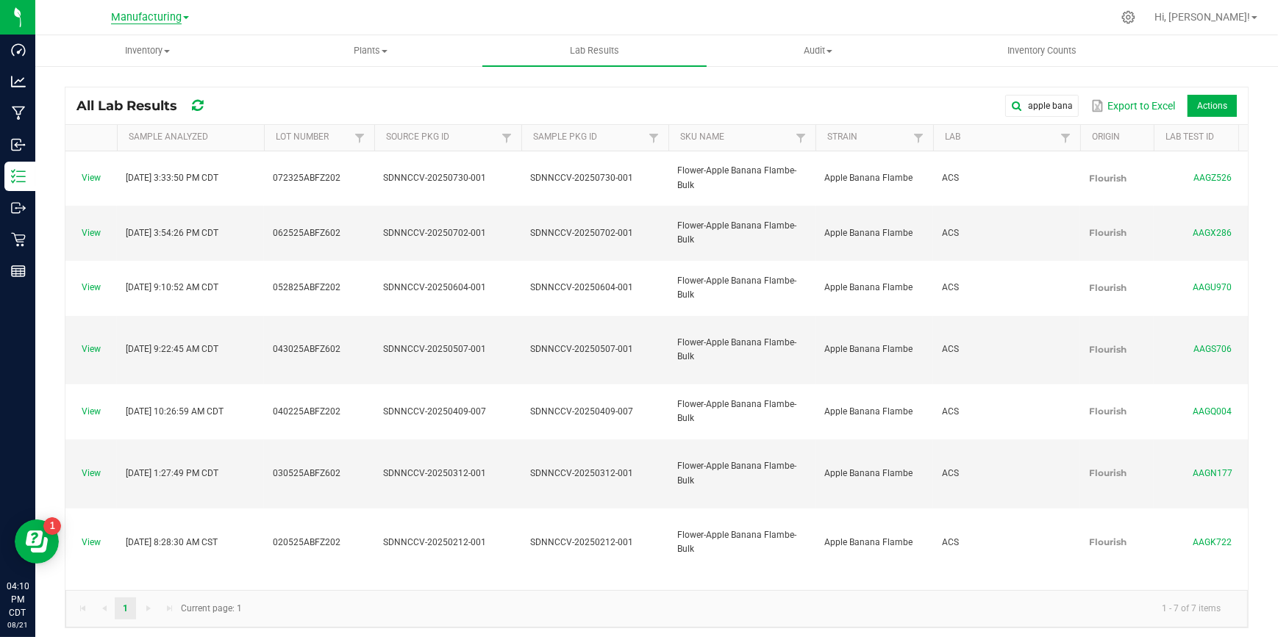
click at [152, 23] on span "Manufacturing" at bounding box center [146, 17] width 71 height 13
click at [100, 65] on link "Retail" at bounding box center [150, 72] width 215 height 20
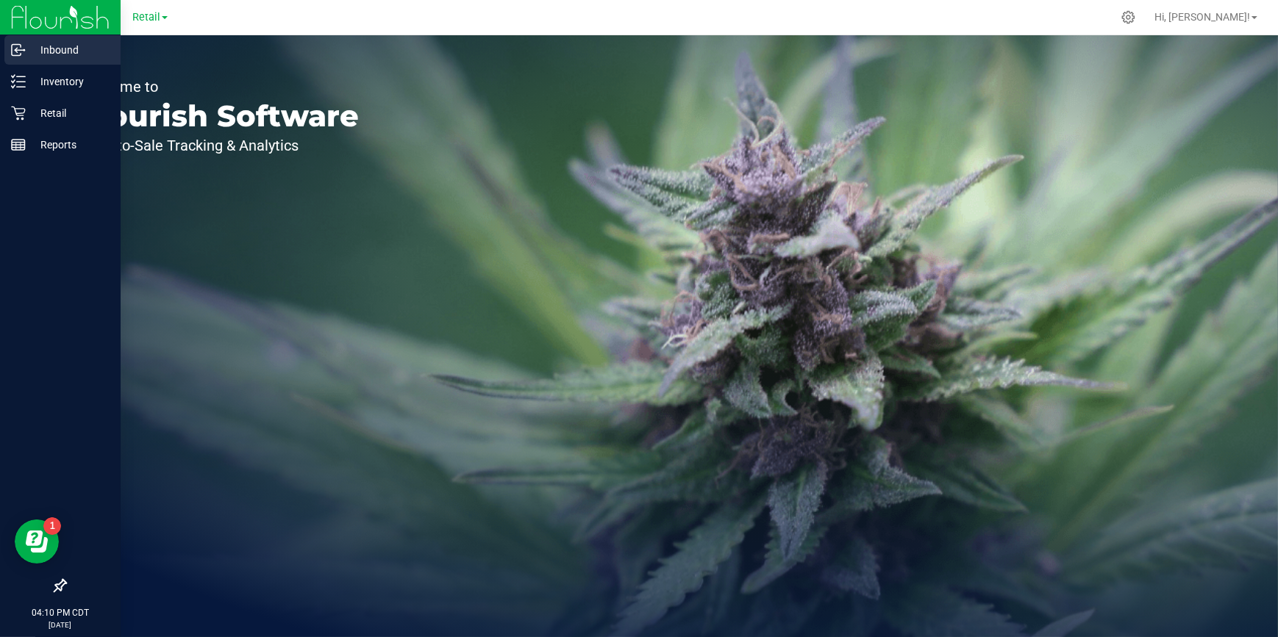
click at [49, 51] on p "Inbound" at bounding box center [70, 50] width 88 height 18
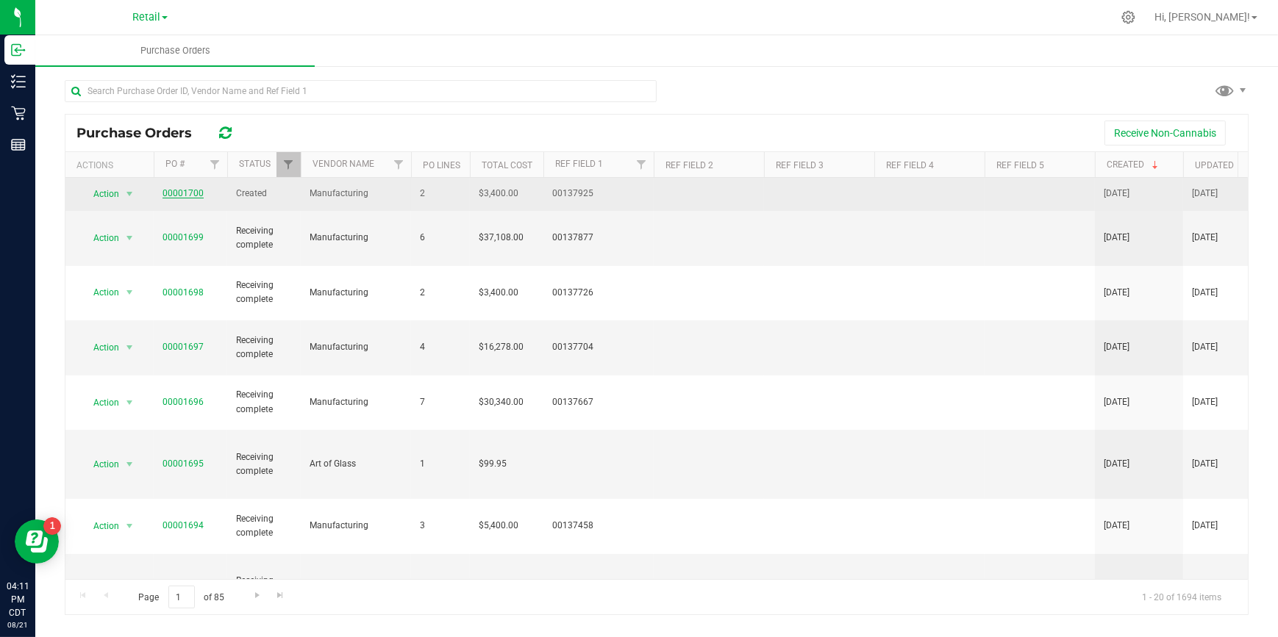
click at [184, 193] on link "00001700" at bounding box center [182, 193] width 41 height 10
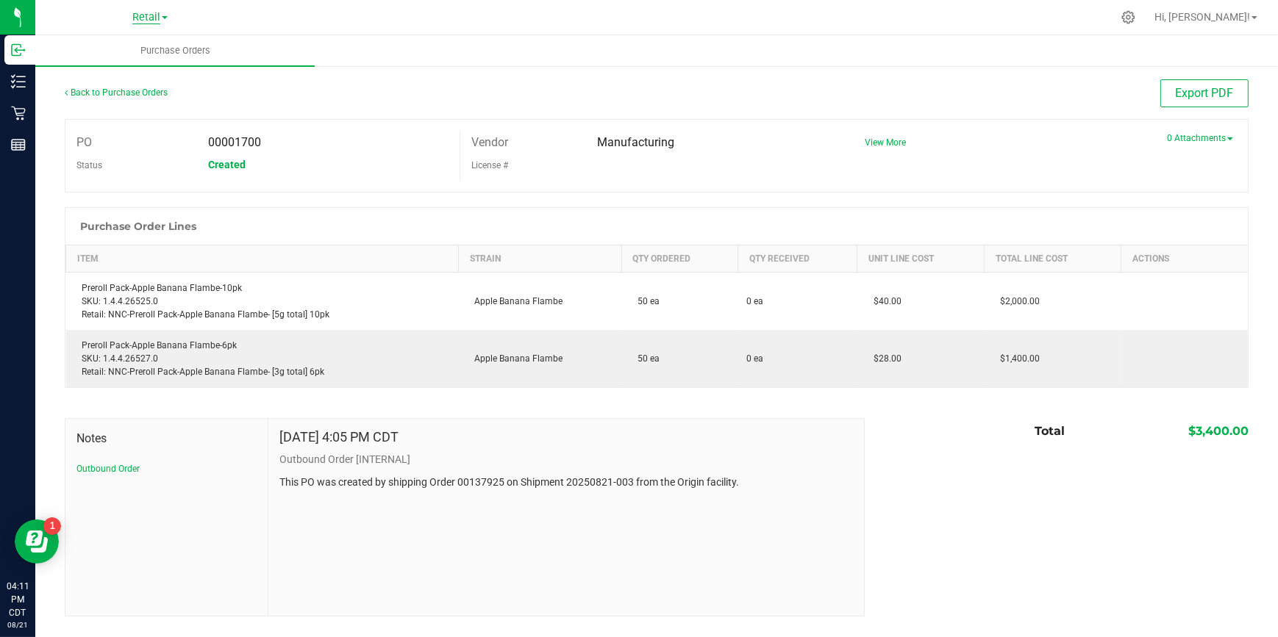
click at [159, 11] on span "Retail" at bounding box center [146, 17] width 28 height 13
click at [133, 43] on link "Manufacturing" at bounding box center [150, 52] width 215 height 20
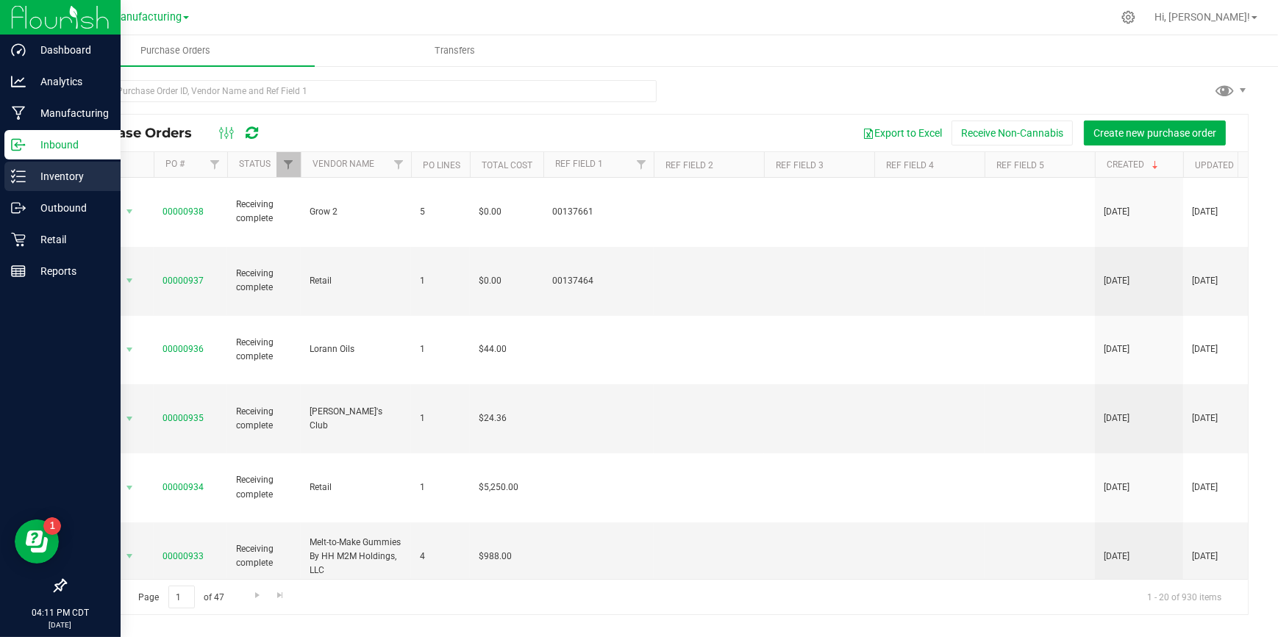
click at [74, 174] on p "Inventory" at bounding box center [70, 177] width 88 height 18
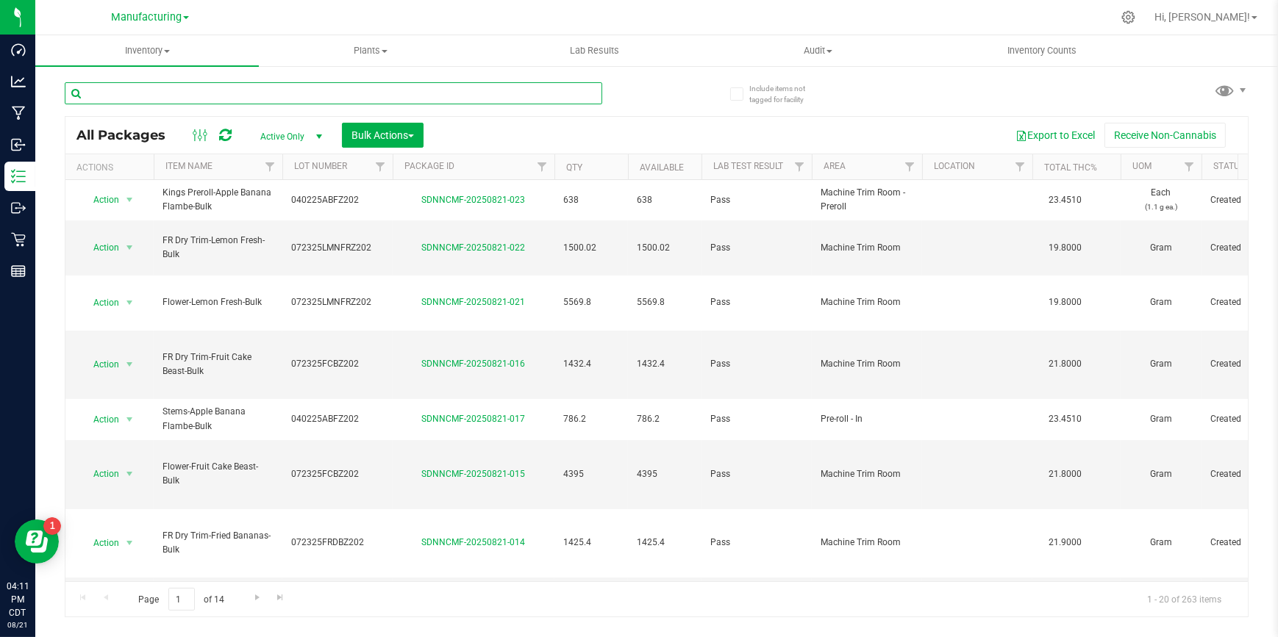
drag, startPoint x: 213, startPoint y: 96, endPoint x: 201, endPoint y: 90, distance: 13.8
click at [201, 90] on input "text" at bounding box center [333, 93] width 537 height 22
click at [168, 49] on span "Inventory" at bounding box center [146, 50] width 223 height 13
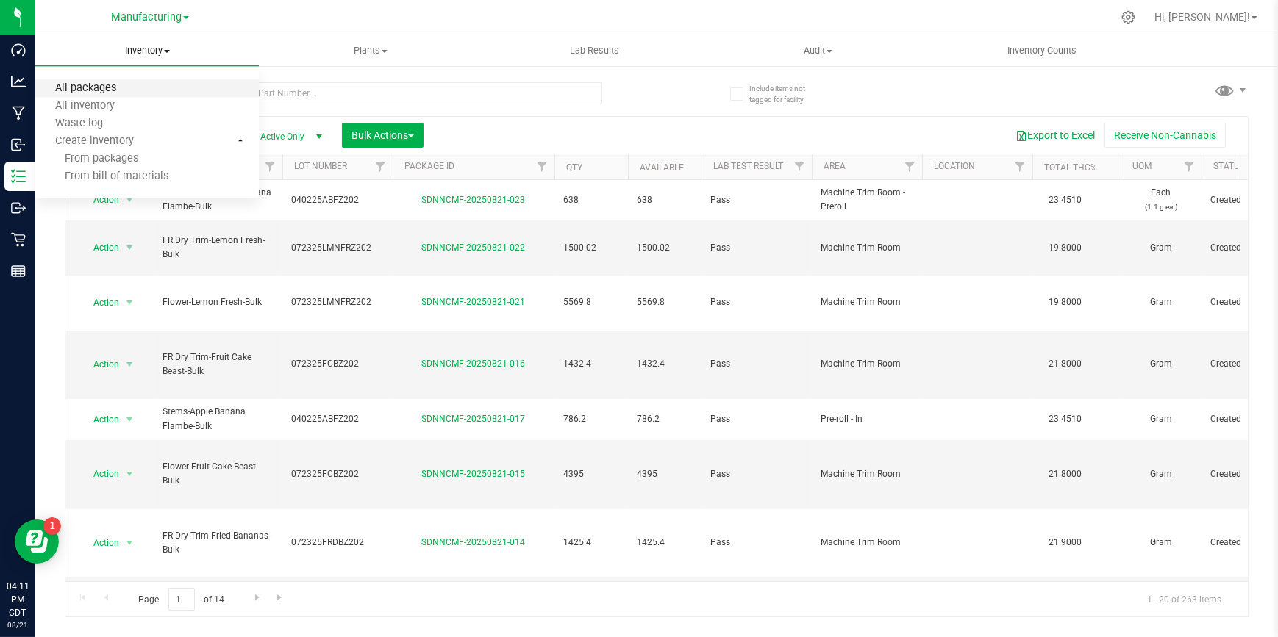
click at [107, 83] on span "All packages" at bounding box center [85, 88] width 101 height 12
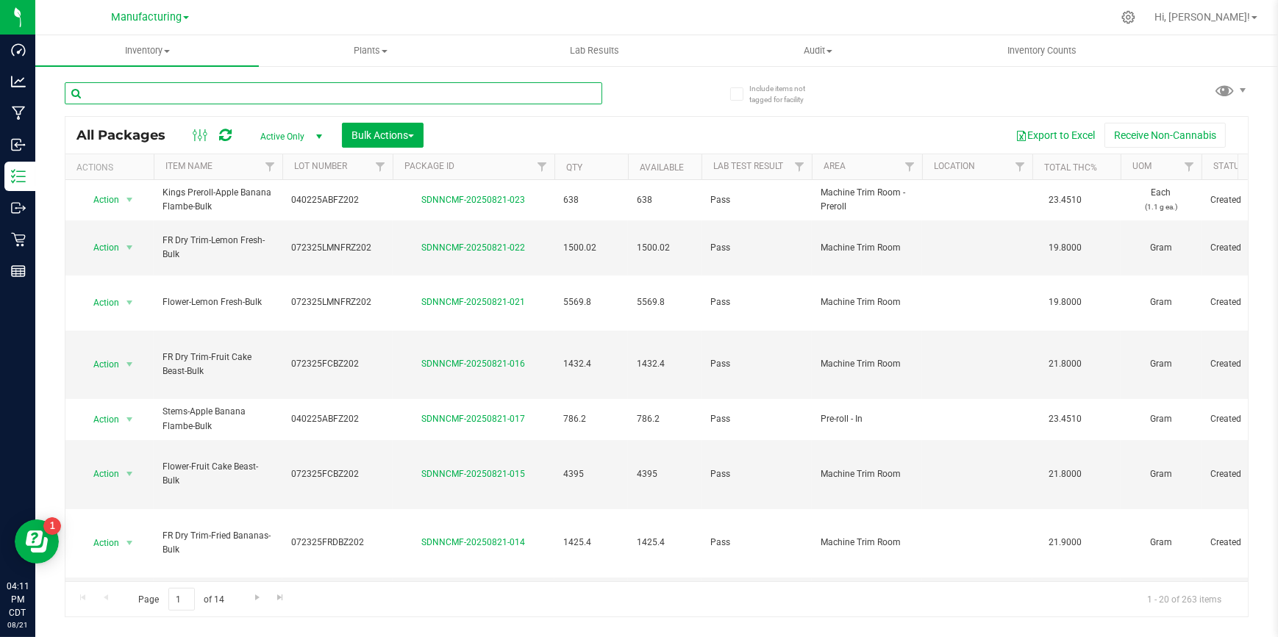
click at [209, 101] on input "text" at bounding box center [333, 93] width 537 height 22
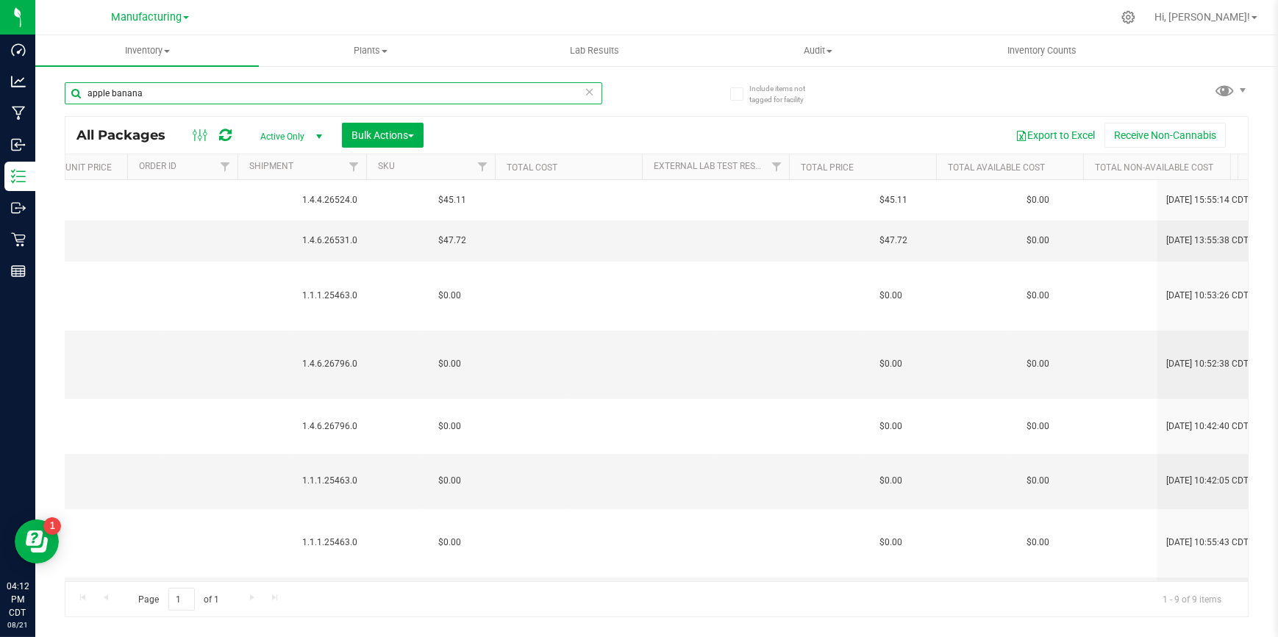
scroll to position [0, 1662]
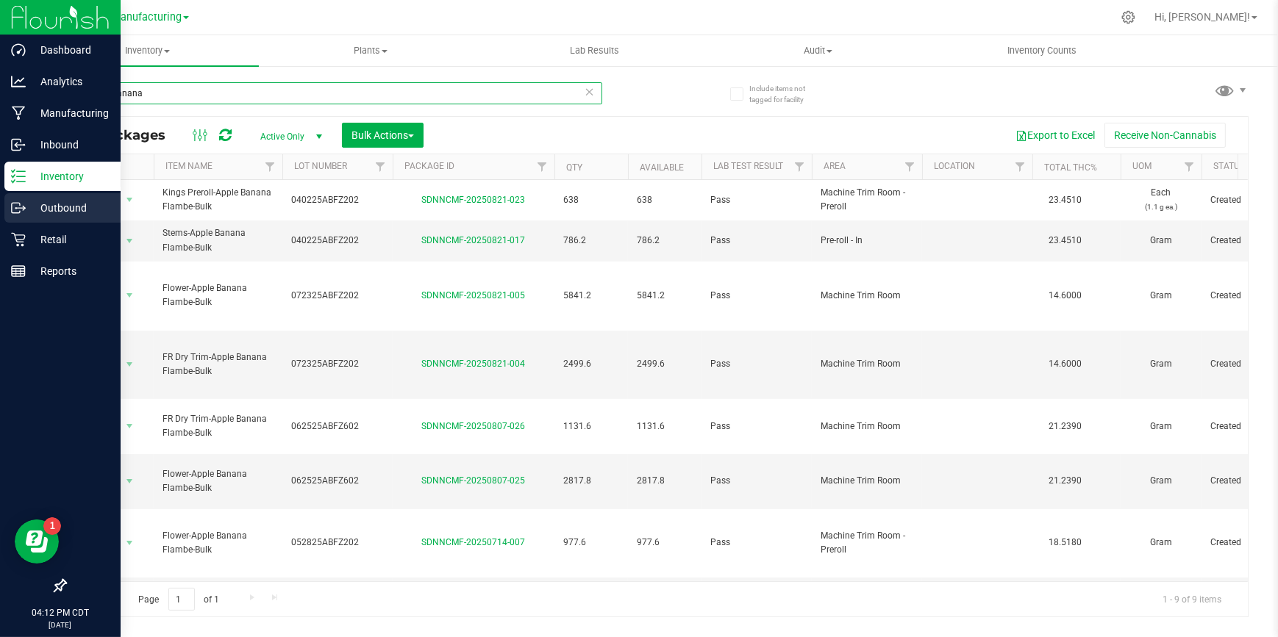
type input "apple banana"
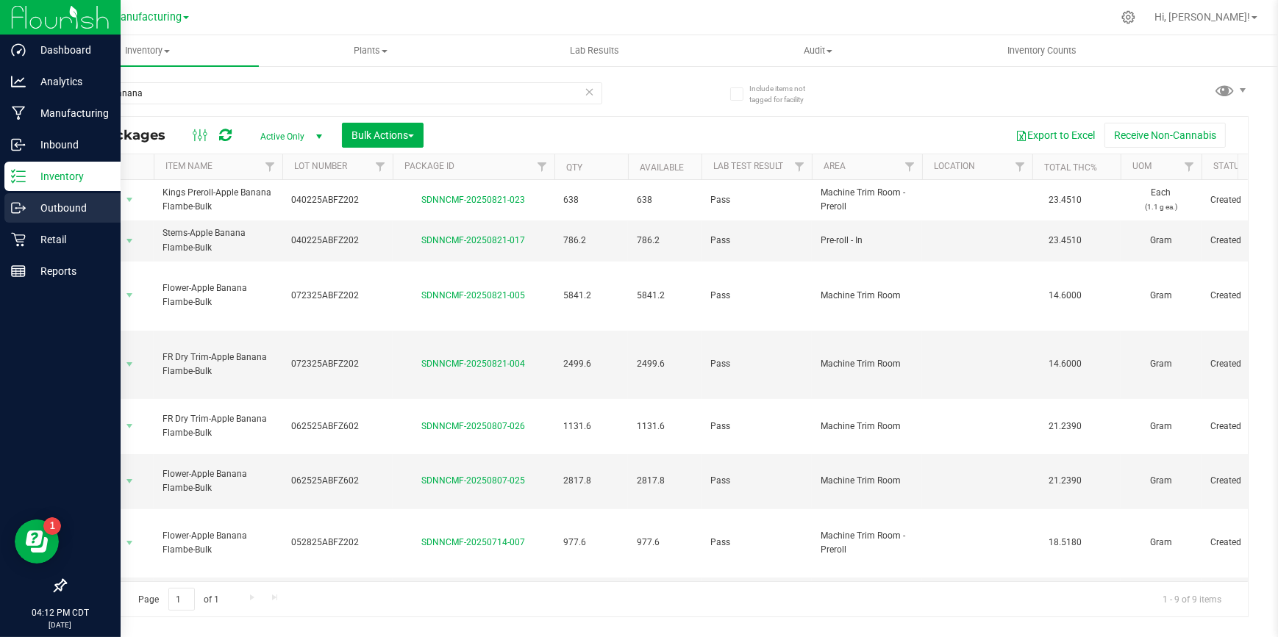
click at [29, 212] on p "Outbound" at bounding box center [70, 208] width 88 height 18
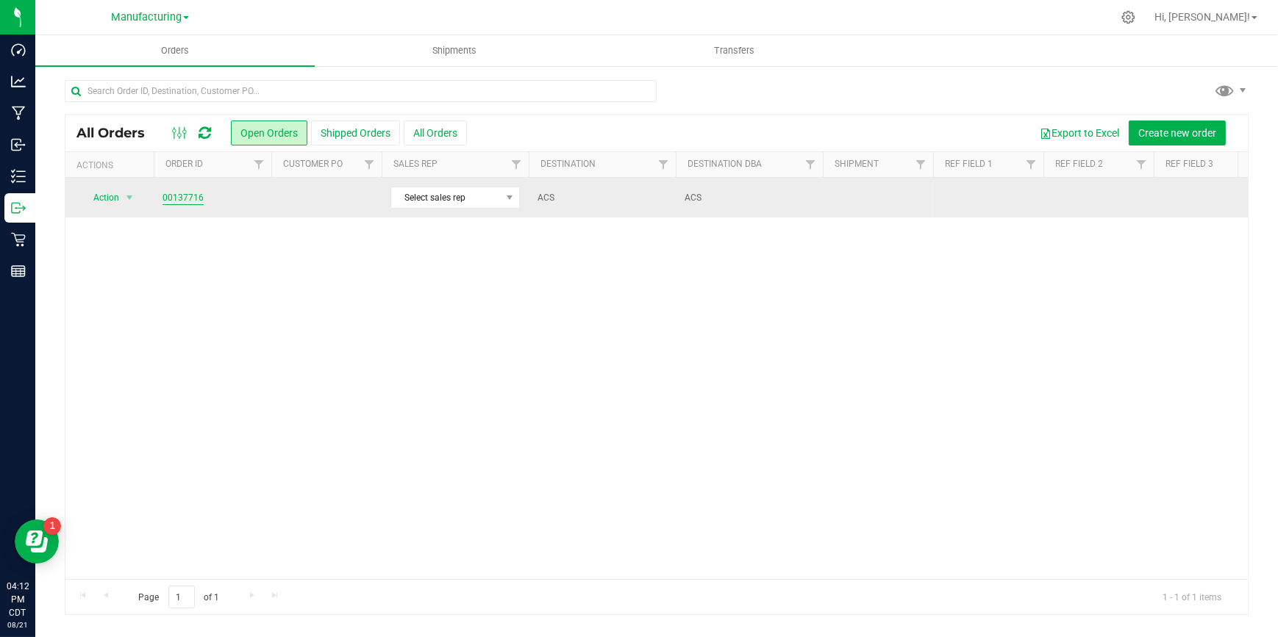
click at [191, 196] on link "00137716" at bounding box center [182, 198] width 41 height 14
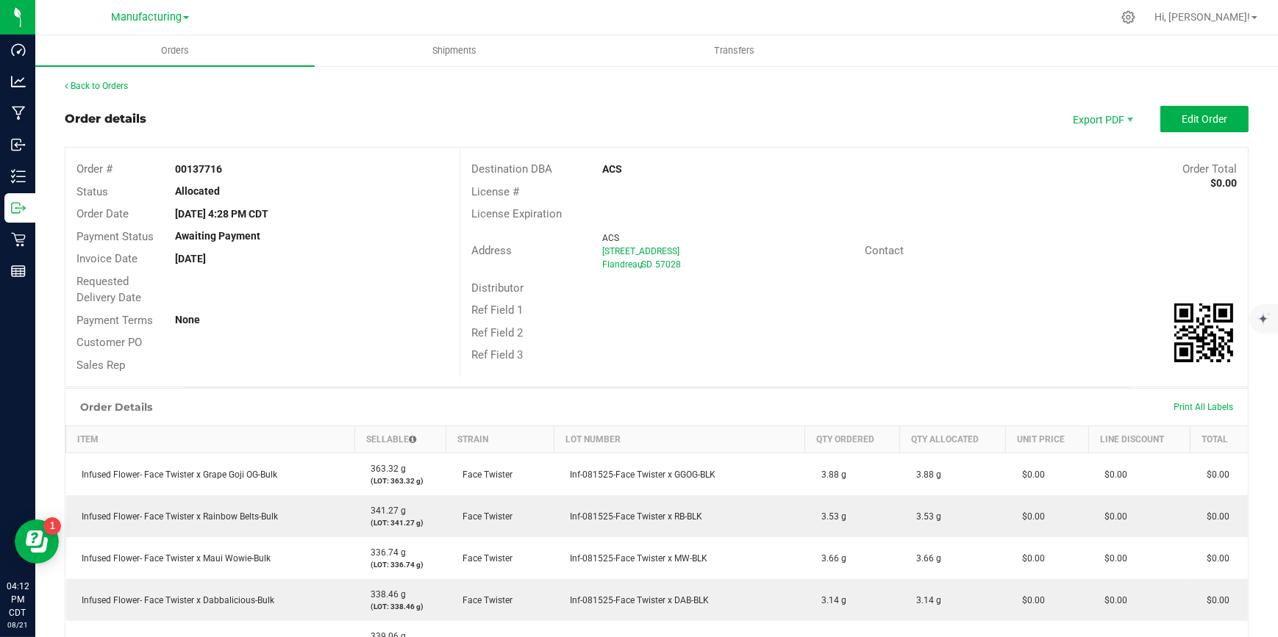
click at [520, 125] on div "Order details Export PDF Edit Order" at bounding box center [656, 119] width 1183 height 26
click at [173, 46] on span "Orders" at bounding box center [175, 50] width 68 height 13
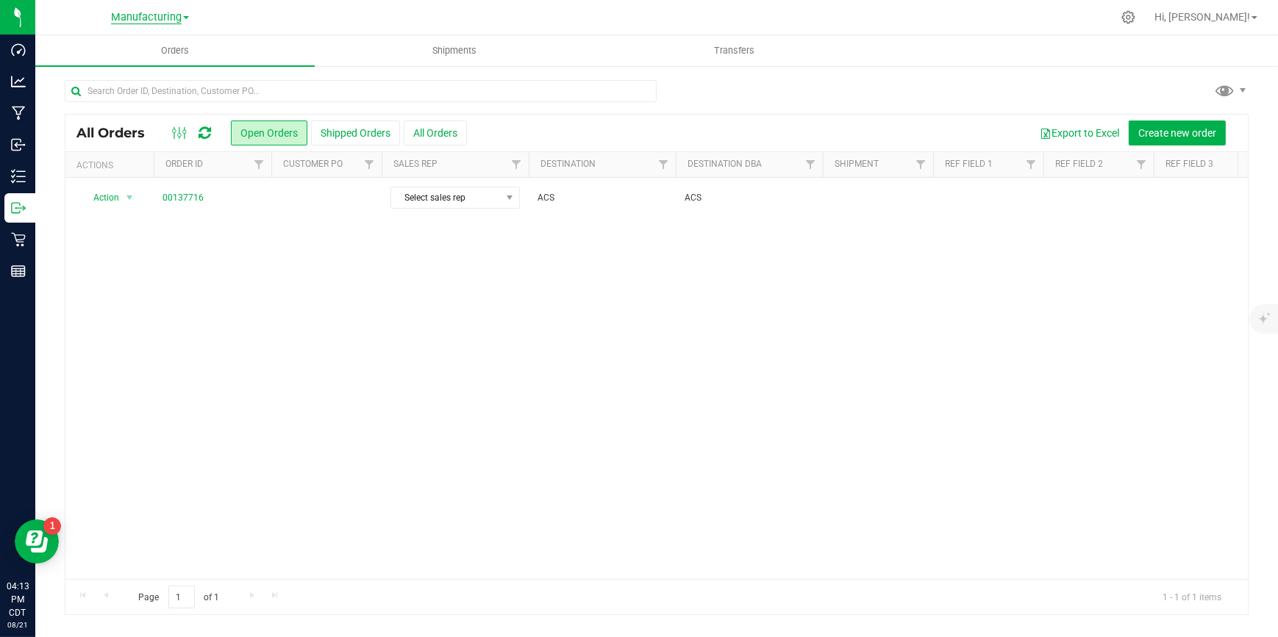
click at [157, 18] on span "Manufacturing" at bounding box center [146, 17] width 71 height 13
click at [125, 54] on link "Manufacturing" at bounding box center [150, 52] width 215 height 20
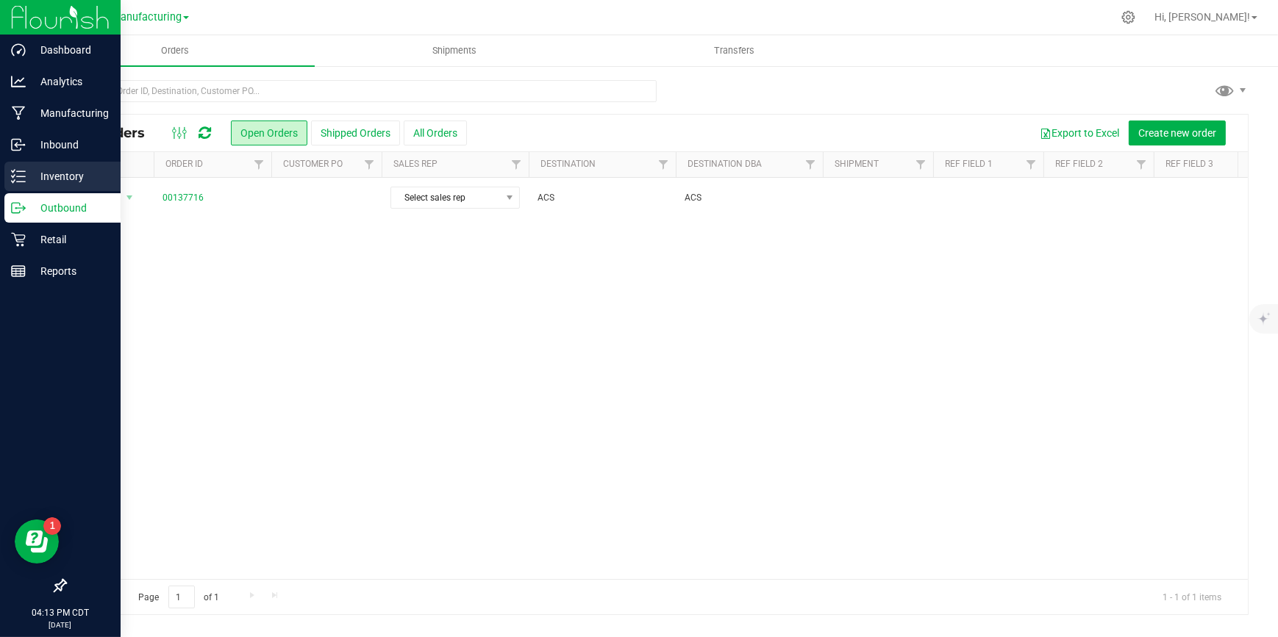
click at [24, 178] on icon at bounding box center [18, 176] width 15 height 15
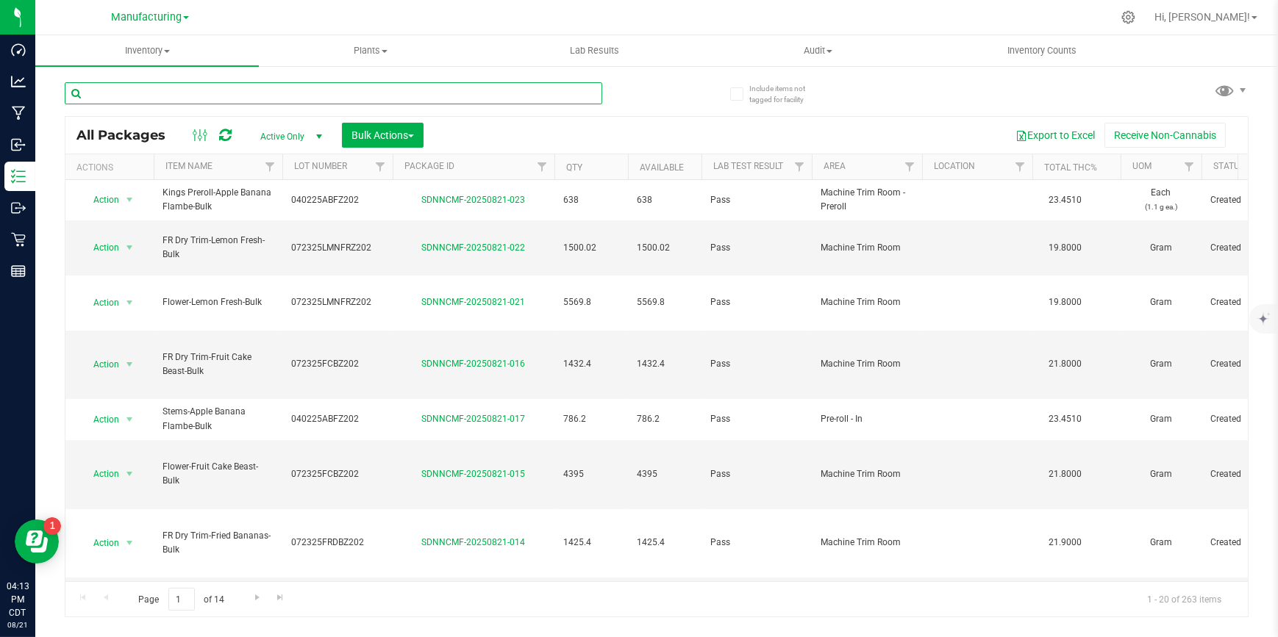
click at [168, 97] on input "text" at bounding box center [333, 93] width 537 height 22
paste input "040225ABFZ202"
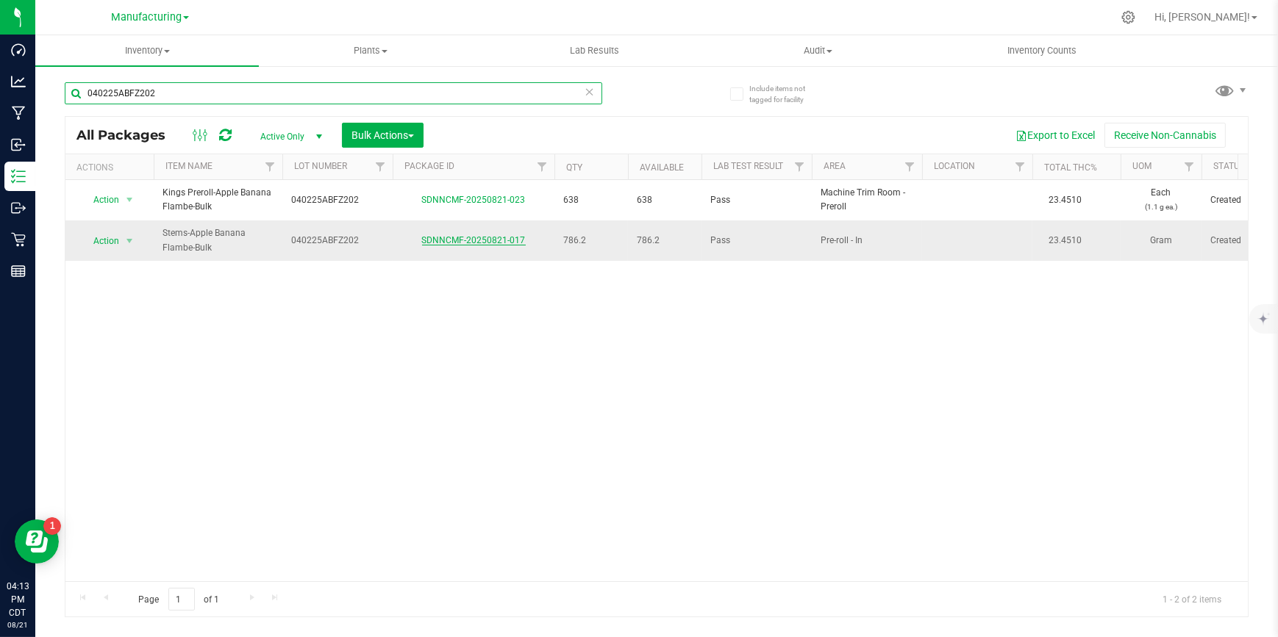
type input "040225ABFZ202"
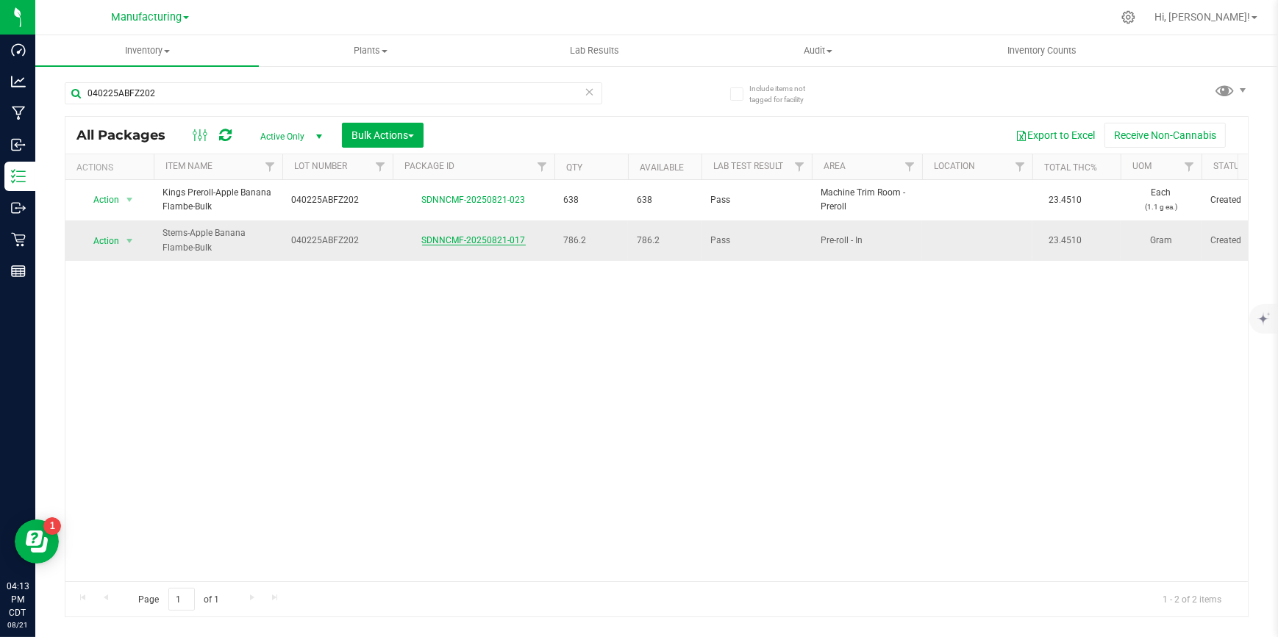
click at [458, 240] on link "SDNNCMF-20250821-017" at bounding box center [474, 240] width 104 height 10
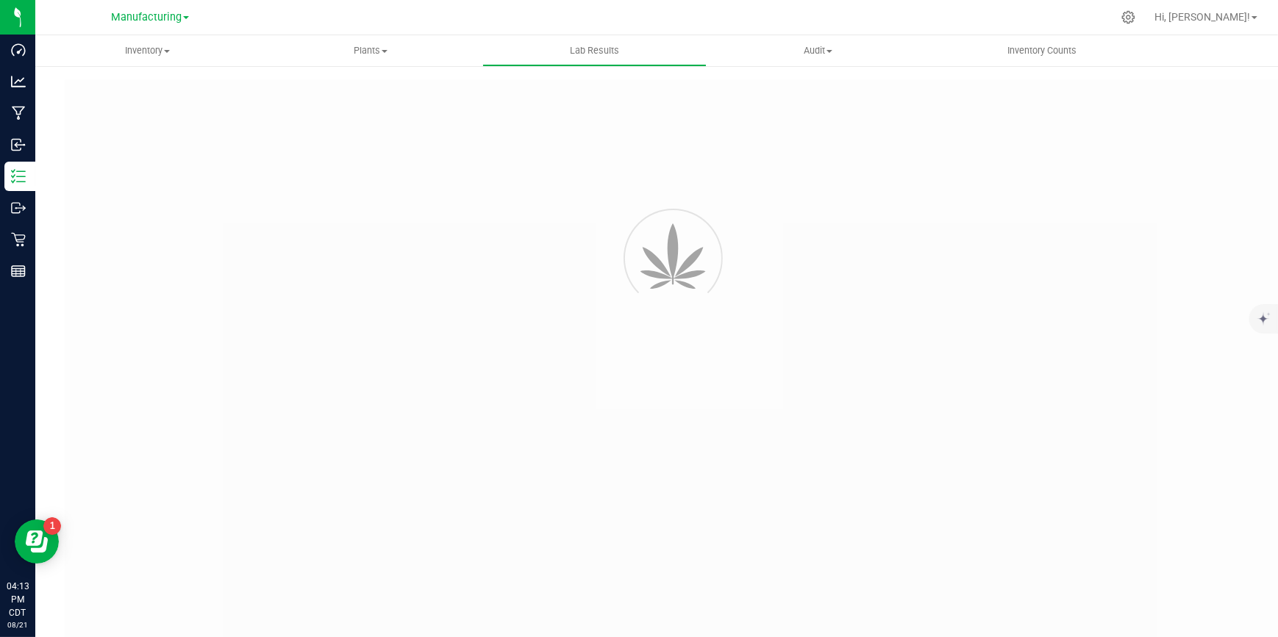
type input "SDNNCCV-20250409-007"
type input "AAGQ004"
type input "SDNNCCV-20250409-007"
type input "04/28/2025 10:26 AM"
